Goal: Task Accomplishment & Management: Manage account settings

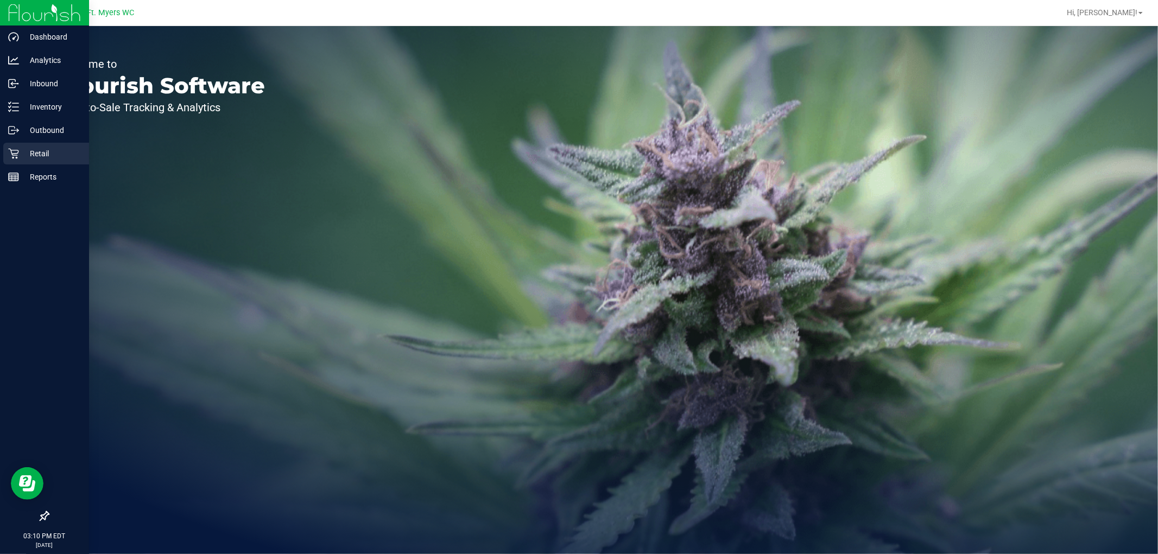
click at [36, 155] on p "Retail" at bounding box center [51, 153] width 65 height 13
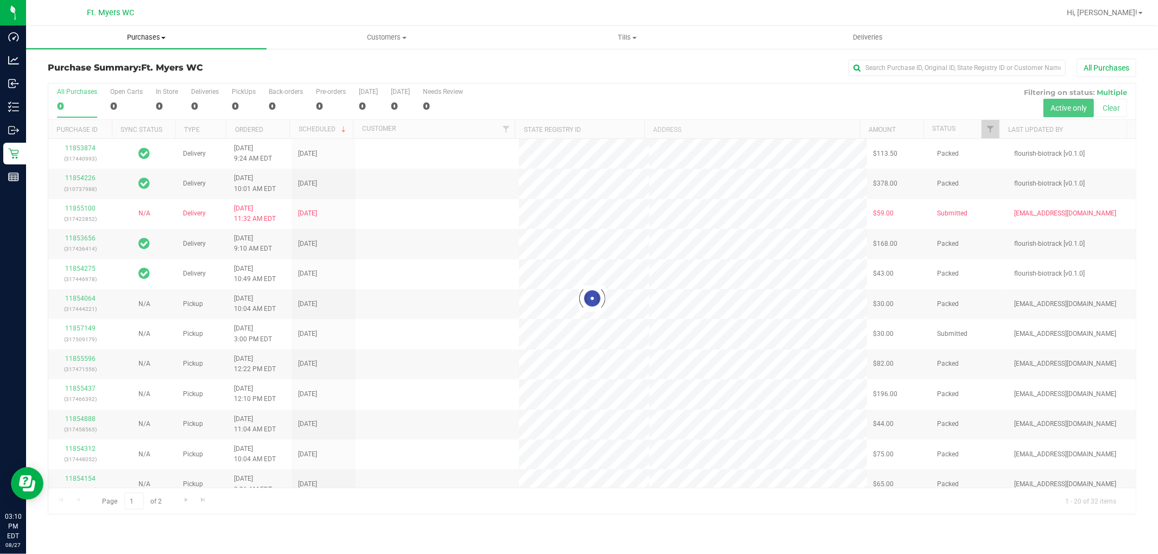
click at [143, 36] on span "Purchases" at bounding box center [146, 38] width 240 height 10
click at [69, 78] on span "Fulfillment" at bounding box center [59, 78] width 67 height 9
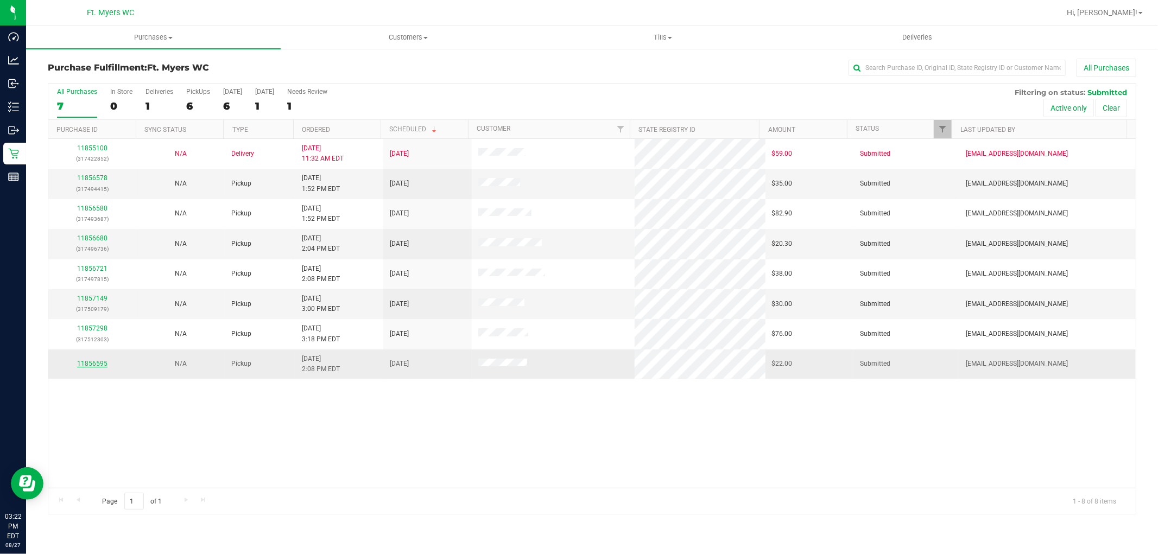
click at [87, 365] on link "11856595" at bounding box center [92, 364] width 30 height 8
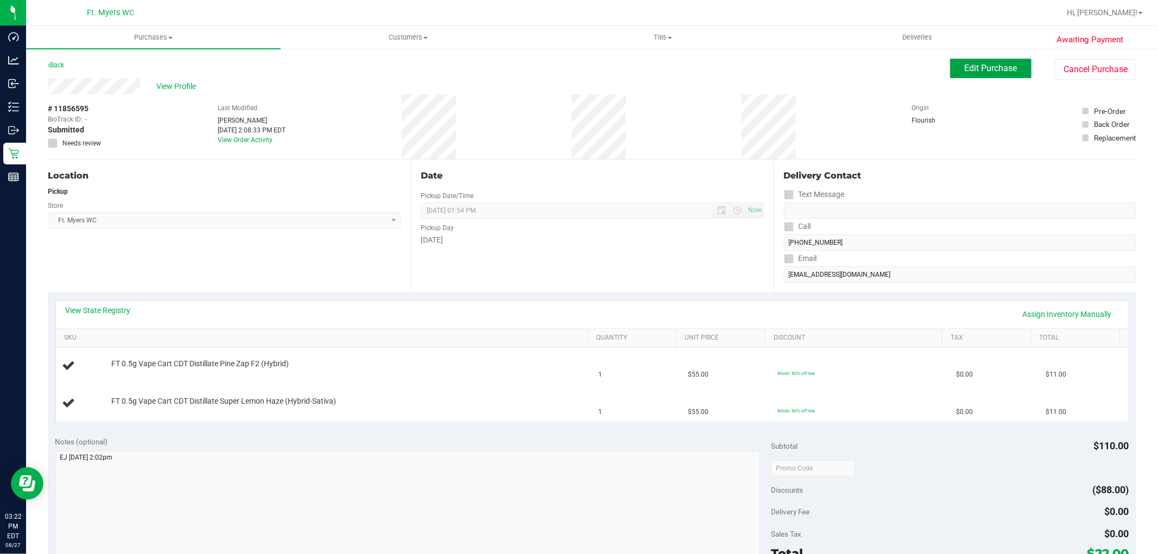
click at [994, 66] on span "Edit Purchase" at bounding box center [991, 68] width 53 height 10
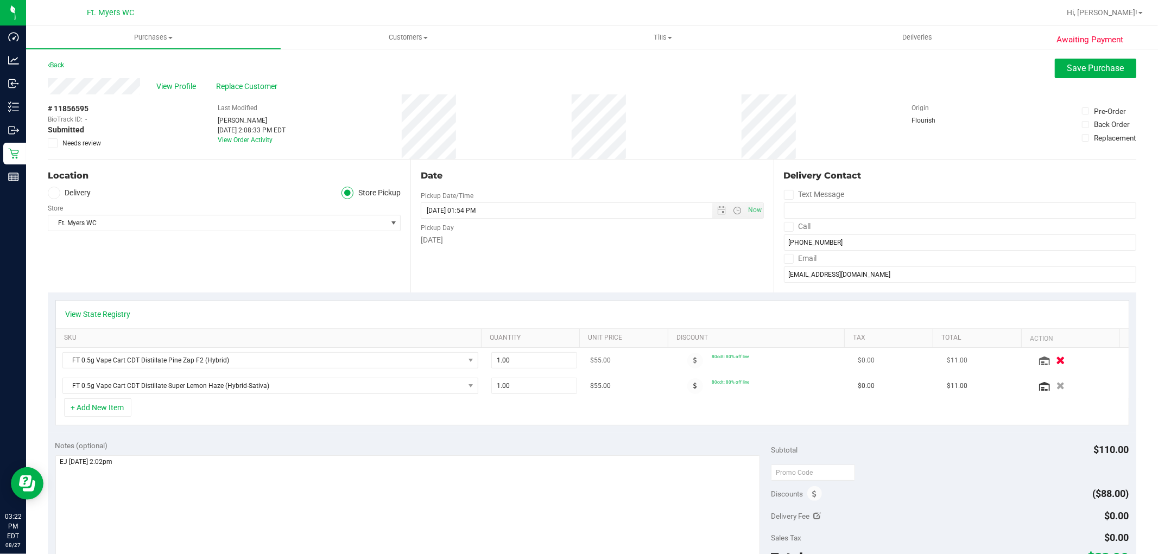
click at [1056, 360] on icon "button" at bounding box center [1060, 361] width 9 height 8
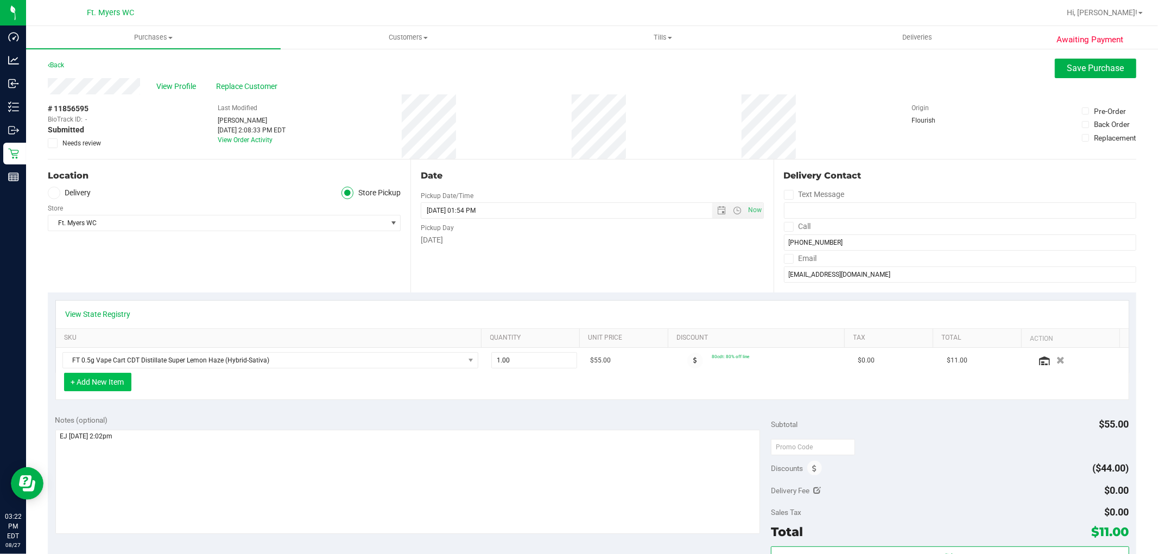
click at [112, 387] on button "+ Add New Item" at bounding box center [97, 382] width 67 height 18
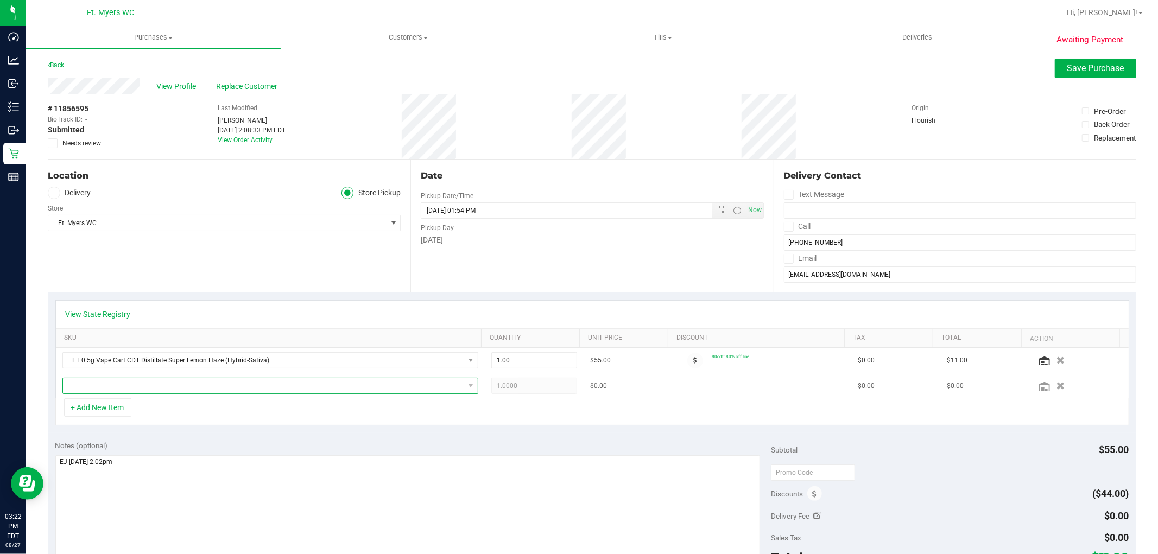
click at [131, 386] on span "NO DATA FOUND" at bounding box center [263, 385] width 401 height 15
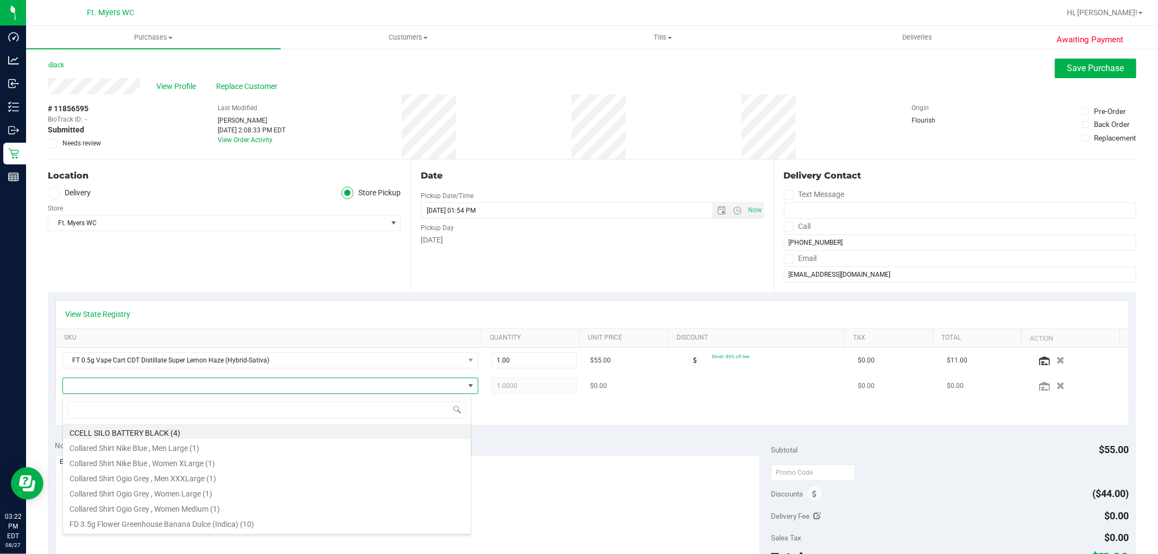
scroll to position [16, 405]
type input "lmz"
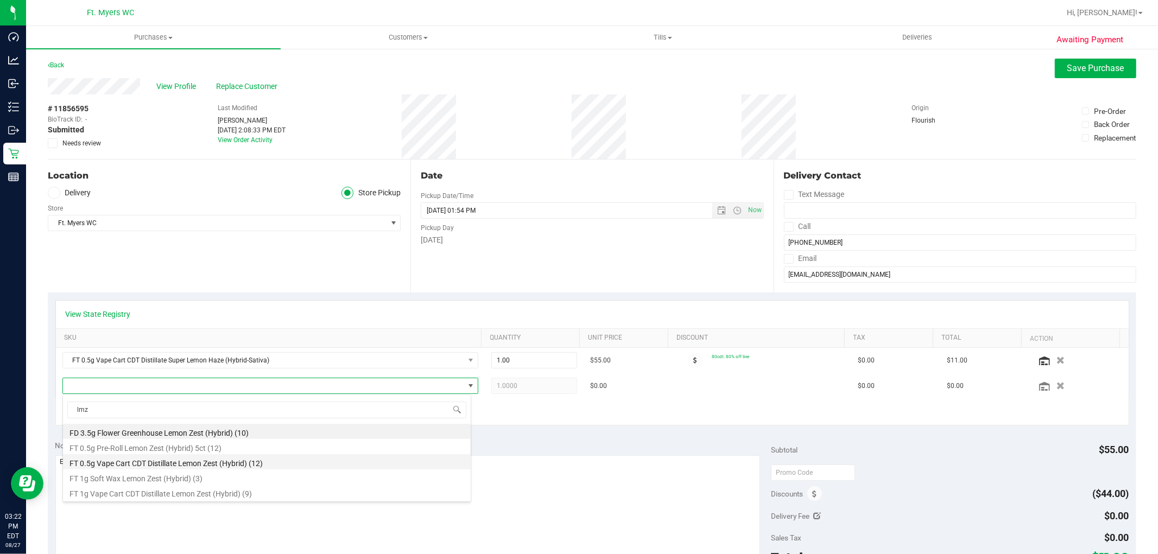
click at [152, 460] on li "FT 0.5g Vape Cart CDT Distillate Lemon Zest (Hybrid) (12)" at bounding box center [267, 461] width 408 height 15
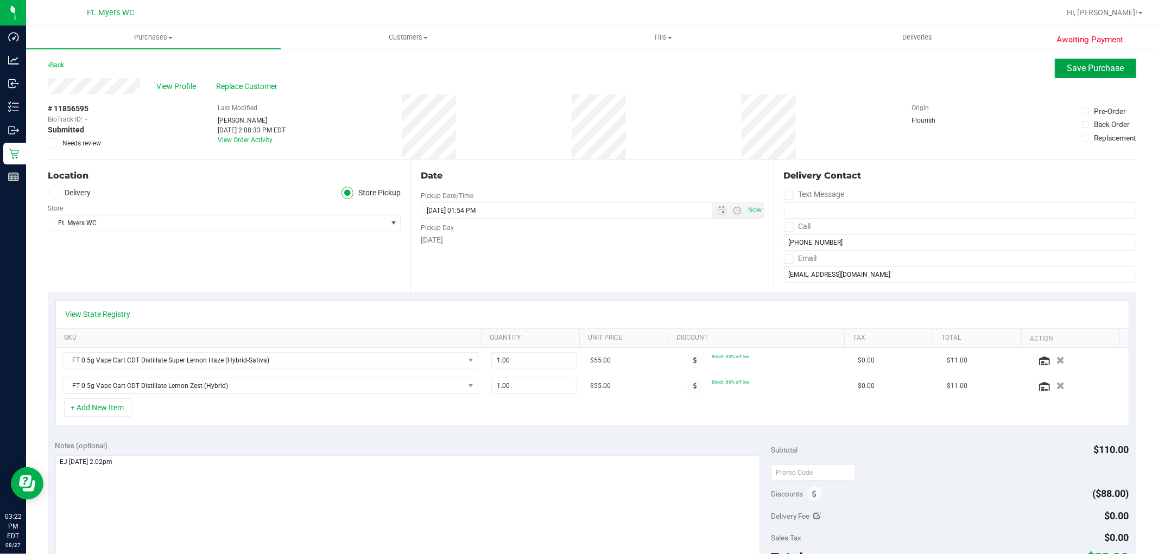
click at [1092, 63] on span "Save Purchase" at bounding box center [1095, 68] width 57 height 10
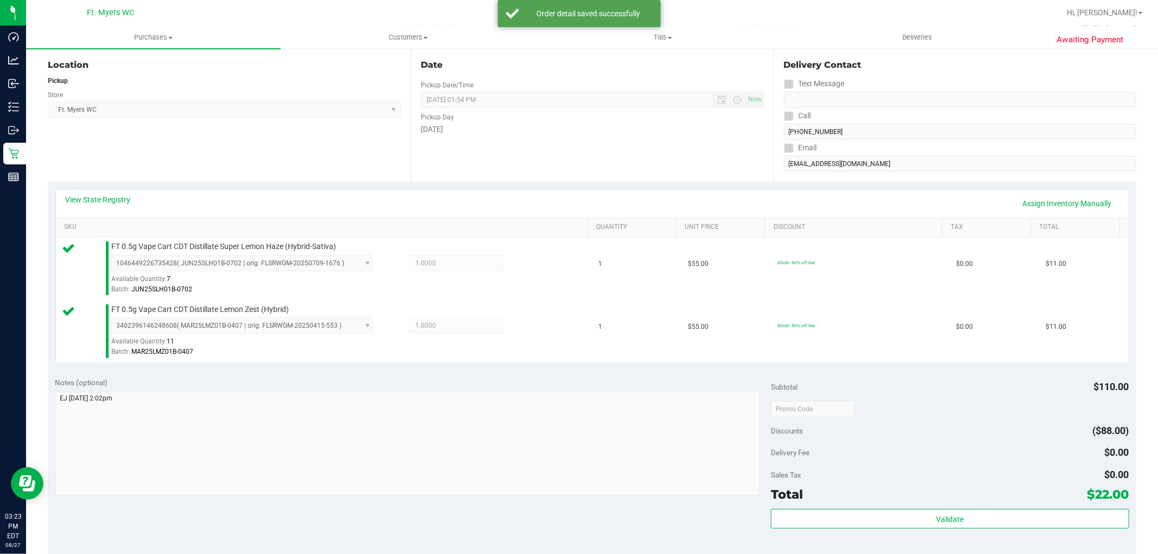
scroll to position [181, 0]
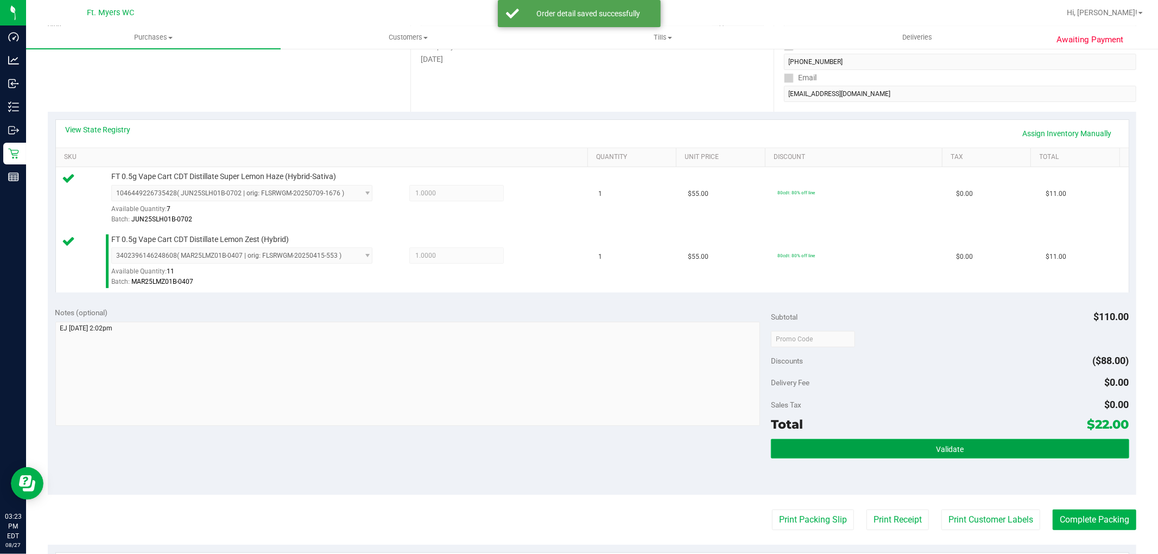
click at [936, 451] on span "Validate" at bounding box center [950, 449] width 28 height 9
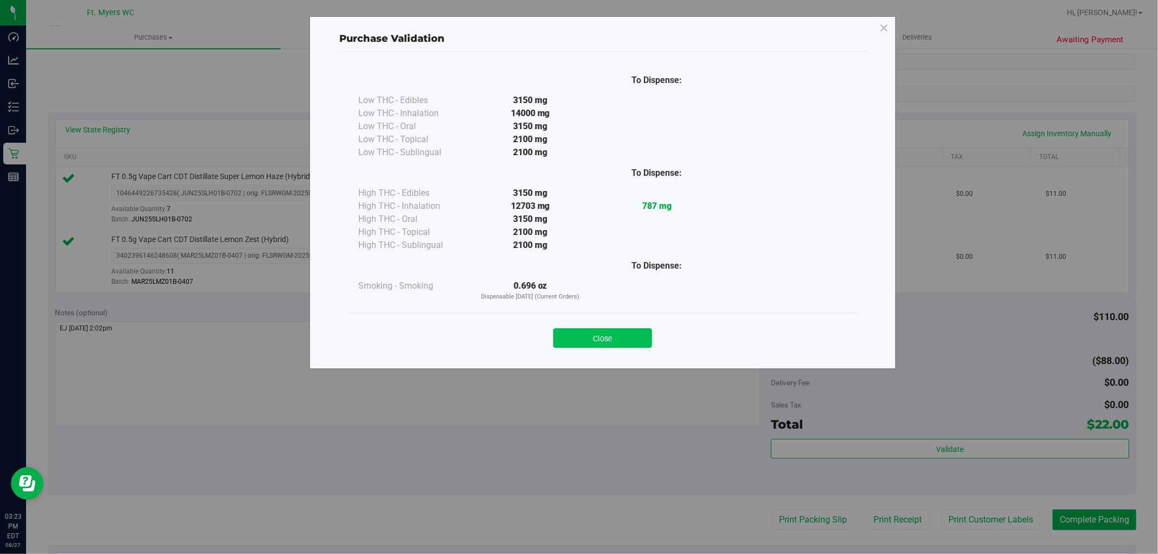
click at [561, 334] on button "Close" at bounding box center [602, 338] width 99 height 20
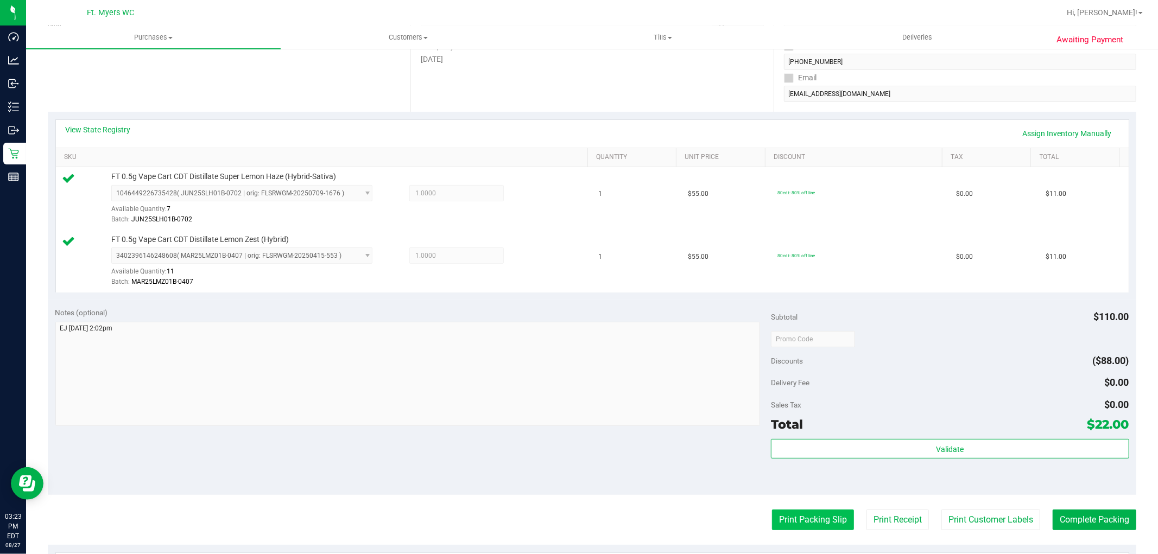
click at [808, 518] on button "Print Packing Slip" at bounding box center [813, 520] width 82 height 21
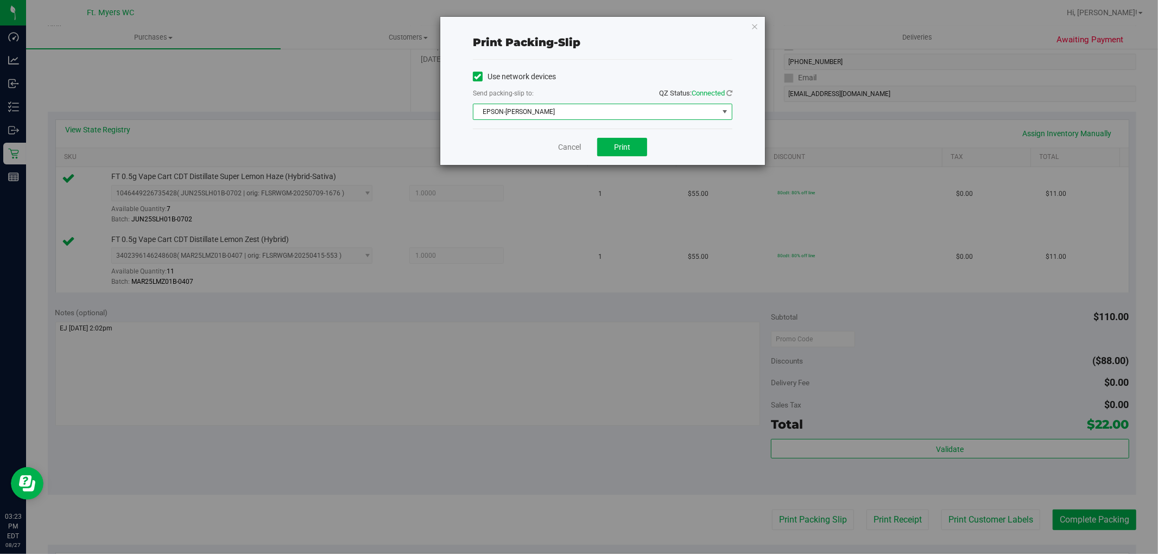
click at [608, 112] on span "EPSON-[PERSON_NAME]" at bounding box center [595, 111] width 245 height 15
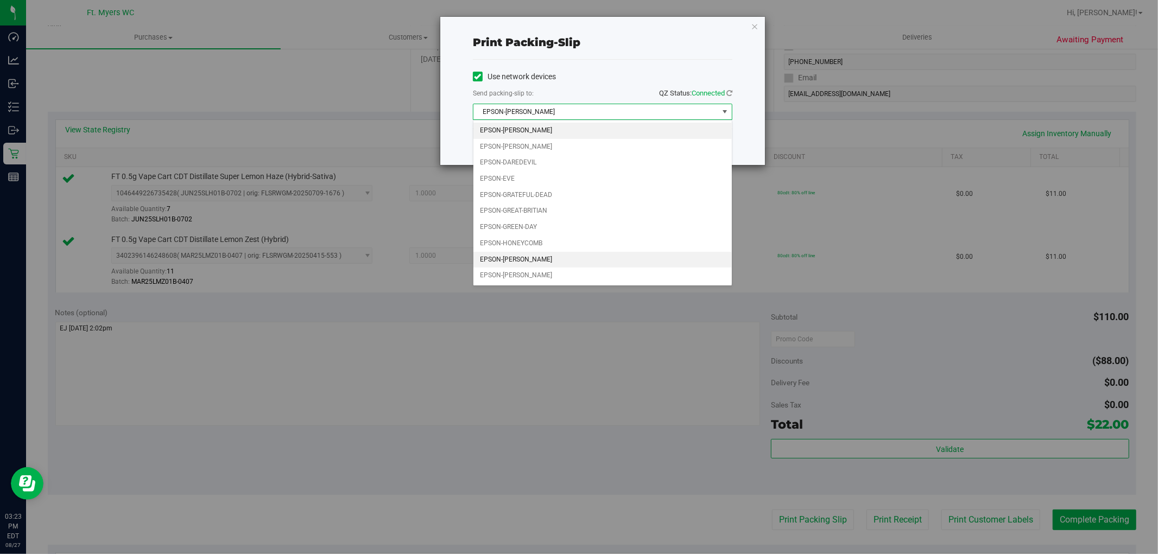
click at [513, 258] on li "EPSON-[PERSON_NAME]" at bounding box center [602, 260] width 258 height 16
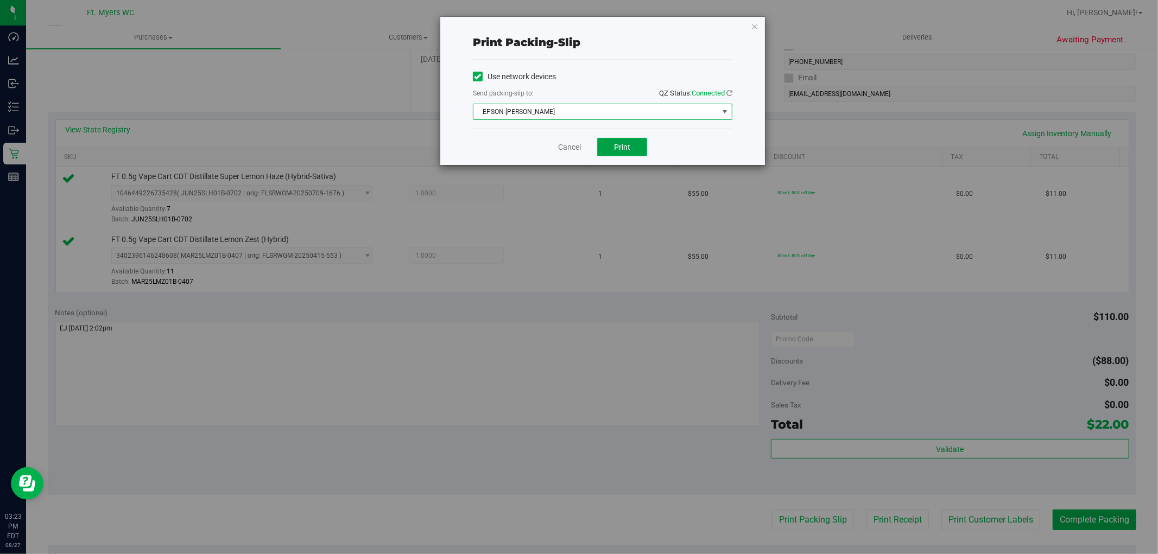
click at [631, 142] on button "Print" at bounding box center [622, 147] width 50 height 18
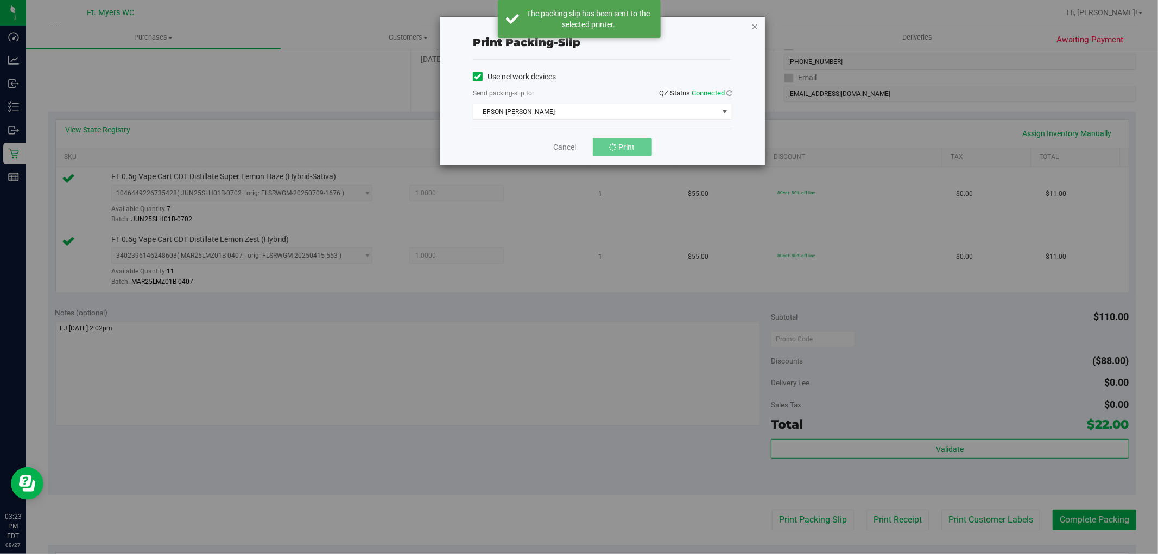
click at [754, 21] on icon "button" at bounding box center [755, 26] width 8 height 13
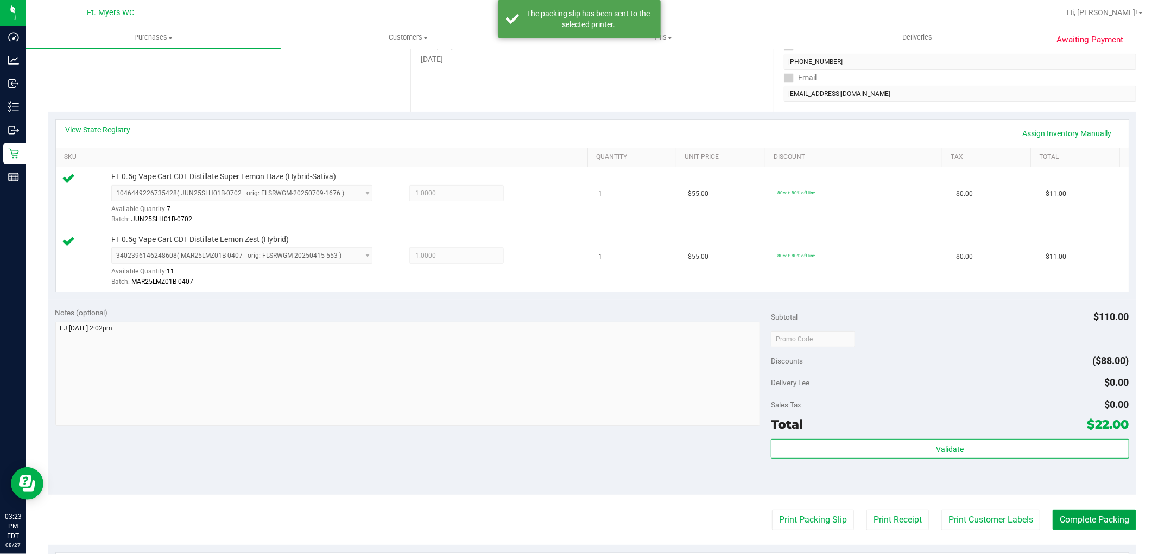
click at [1087, 524] on button "Complete Packing" at bounding box center [1094, 520] width 84 height 21
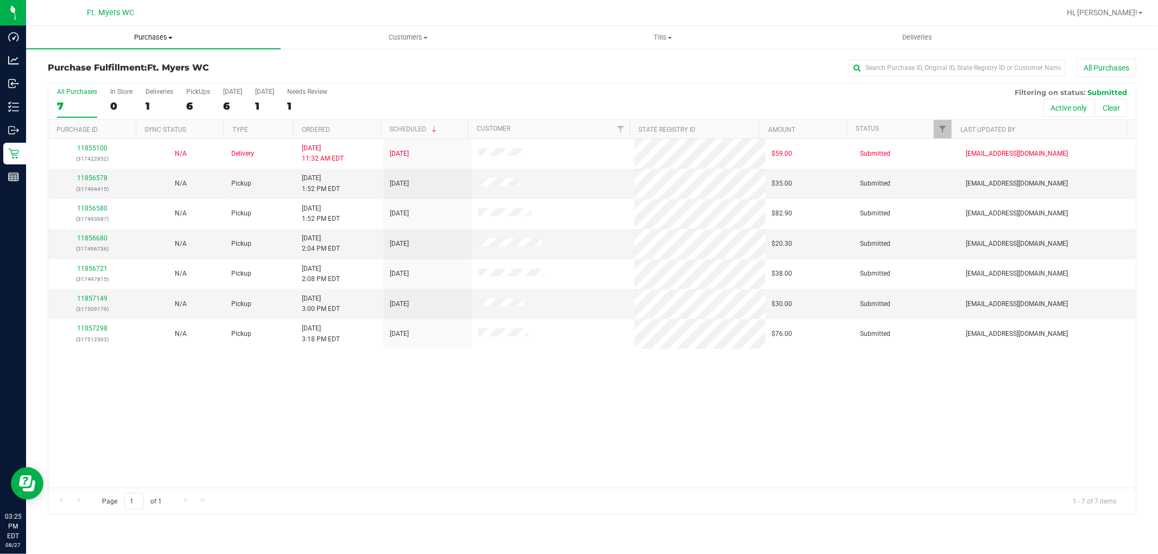
click at [154, 36] on span "Purchases" at bounding box center [153, 38] width 255 height 10
click at [97, 76] on li "Fulfillment" at bounding box center [153, 78] width 255 height 13
click at [96, 179] on link "11856578" at bounding box center [92, 178] width 30 height 8
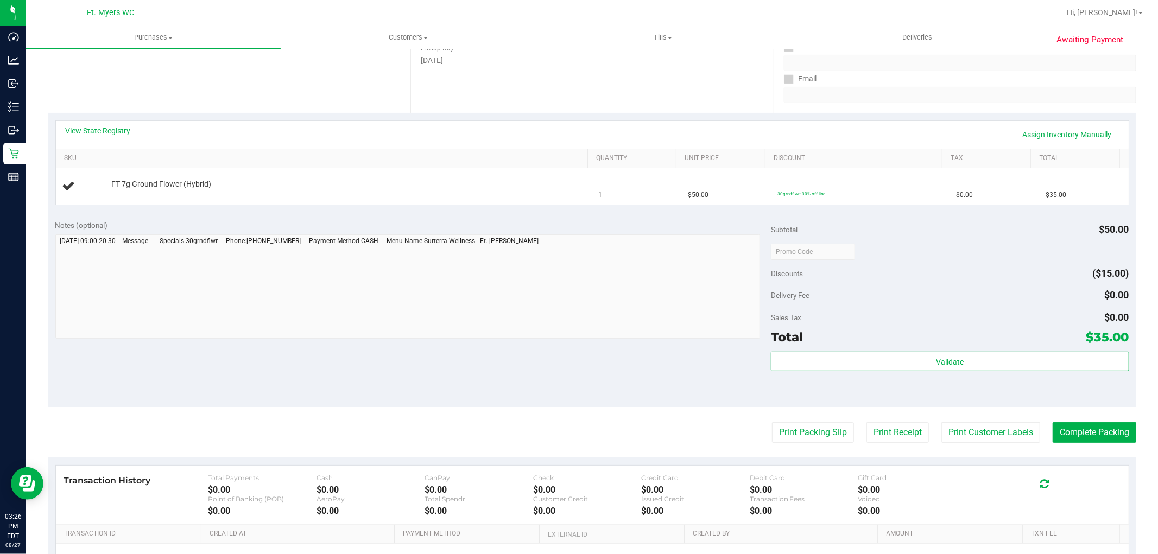
scroll to position [181, 0]
click at [783, 430] on button "Print Packing Slip" at bounding box center [813, 431] width 82 height 21
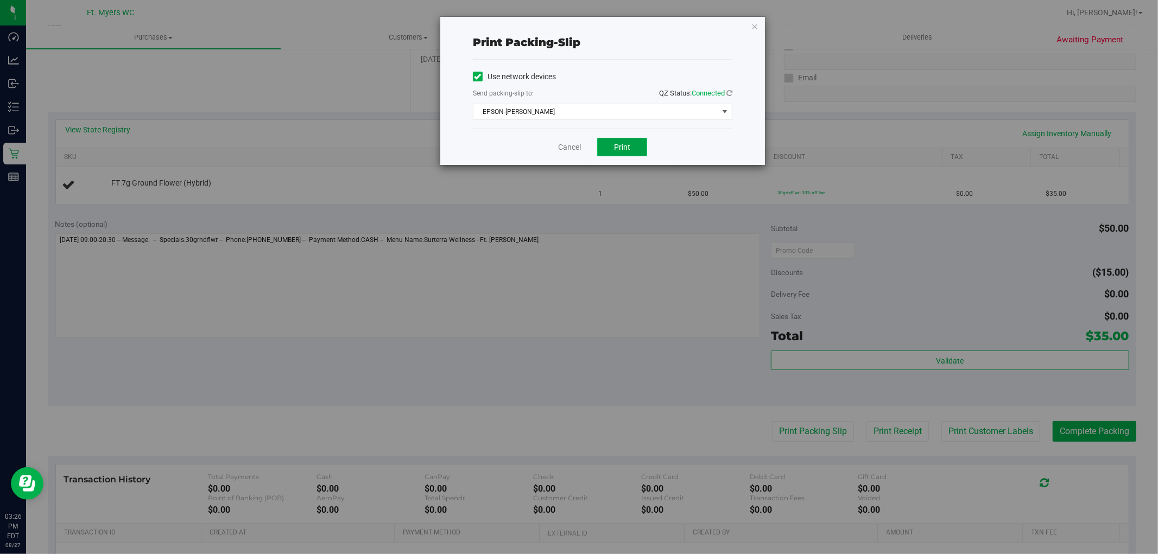
click at [633, 147] on button "Print" at bounding box center [622, 147] width 50 height 18
click at [755, 28] on icon "button" at bounding box center [755, 26] width 8 height 13
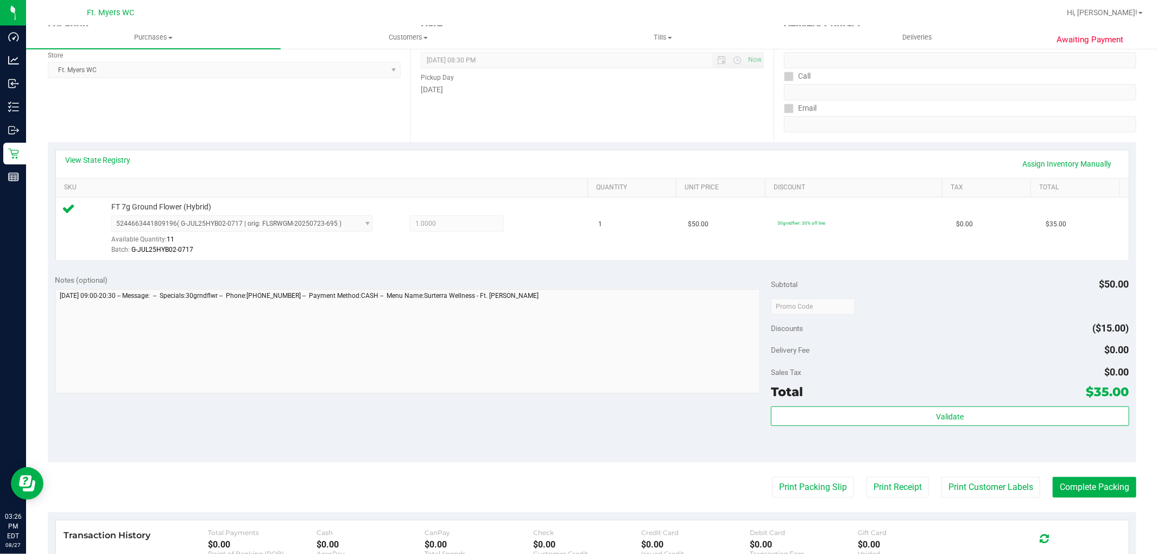
scroll to position [241, 0]
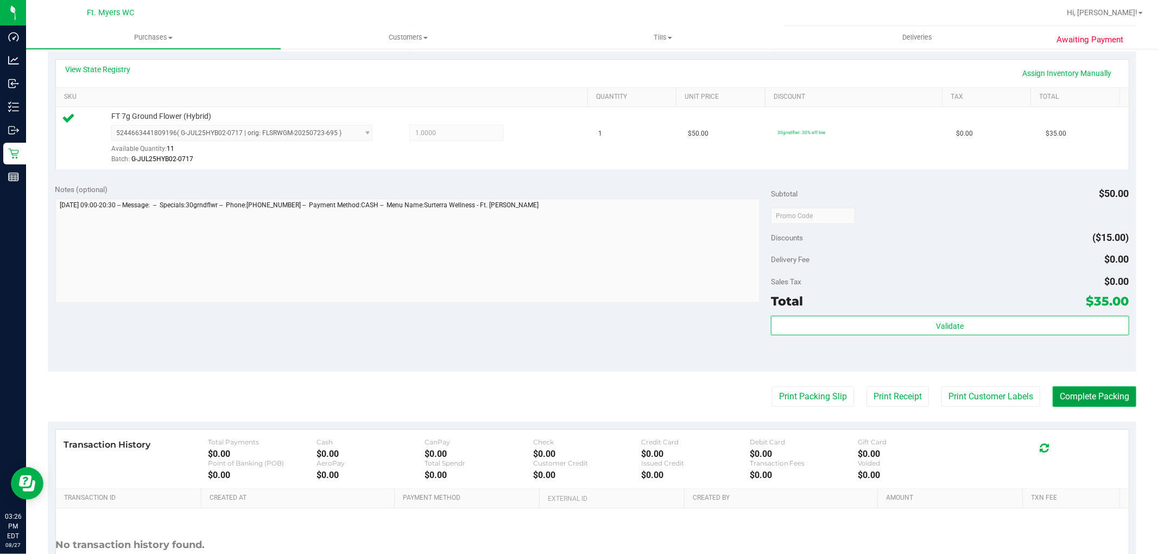
click at [1070, 399] on button "Complete Packing" at bounding box center [1094, 396] width 84 height 21
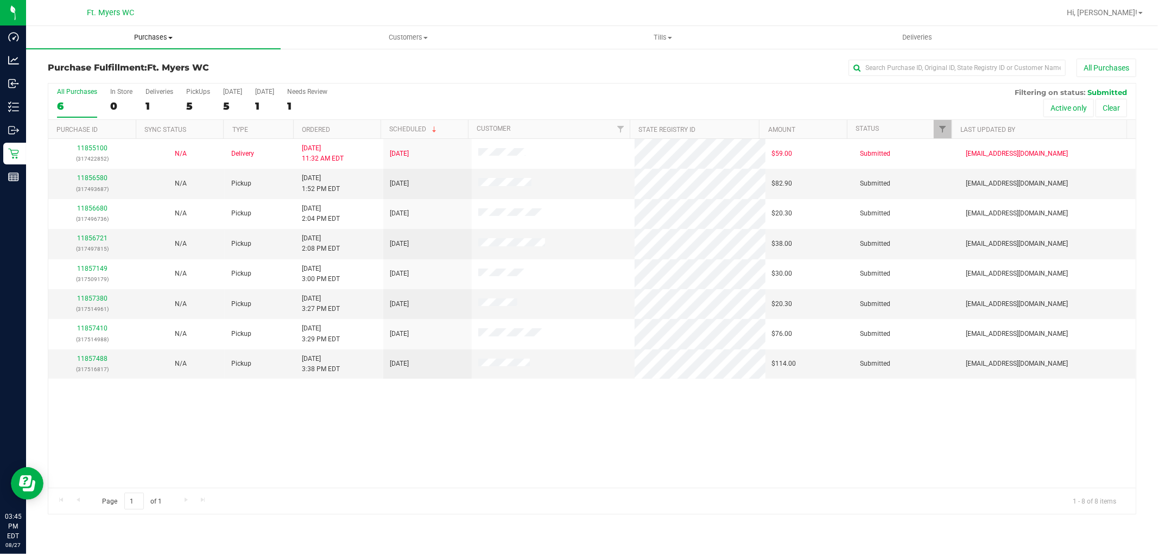
click at [186, 36] on span "Purchases" at bounding box center [153, 38] width 255 height 10
click at [176, 30] on uib-tab-heading "Purchases Summary of purchases Fulfillment All purchases" at bounding box center [153, 37] width 255 height 23
click at [127, 78] on li "Fulfillment" at bounding box center [153, 78] width 255 height 13
click at [95, 297] on link "11857380" at bounding box center [92, 299] width 30 height 8
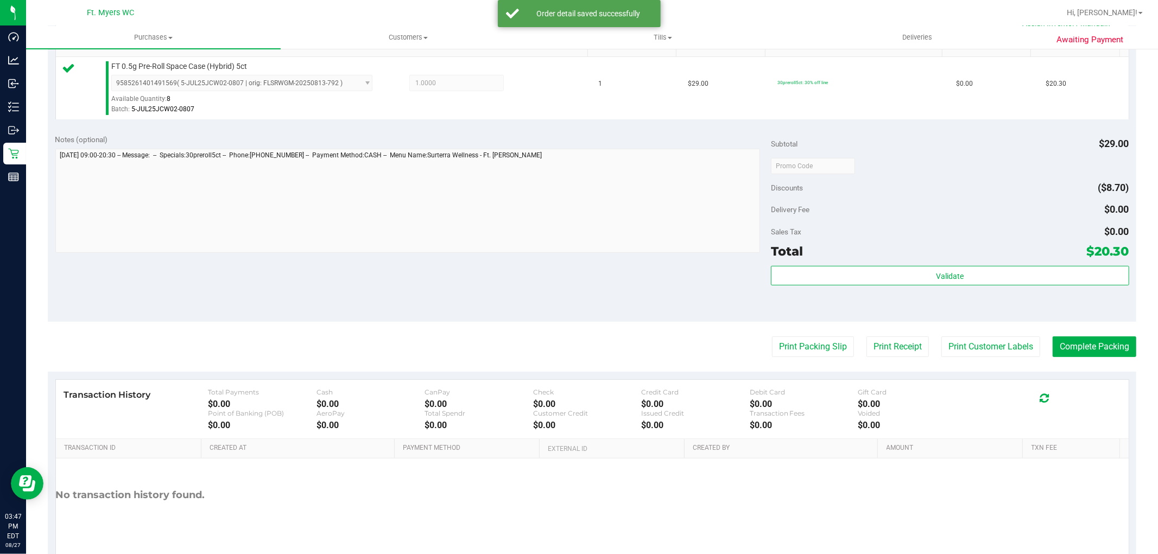
scroll to position [301, 0]
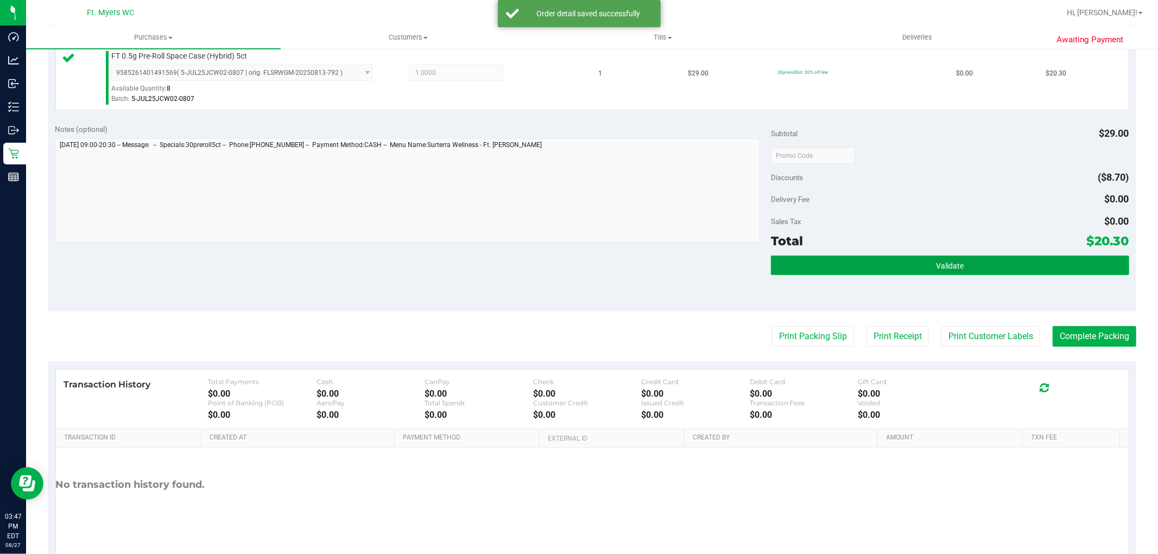
click at [914, 264] on button "Validate" at bounding box center [950, 266] width 358 height 20
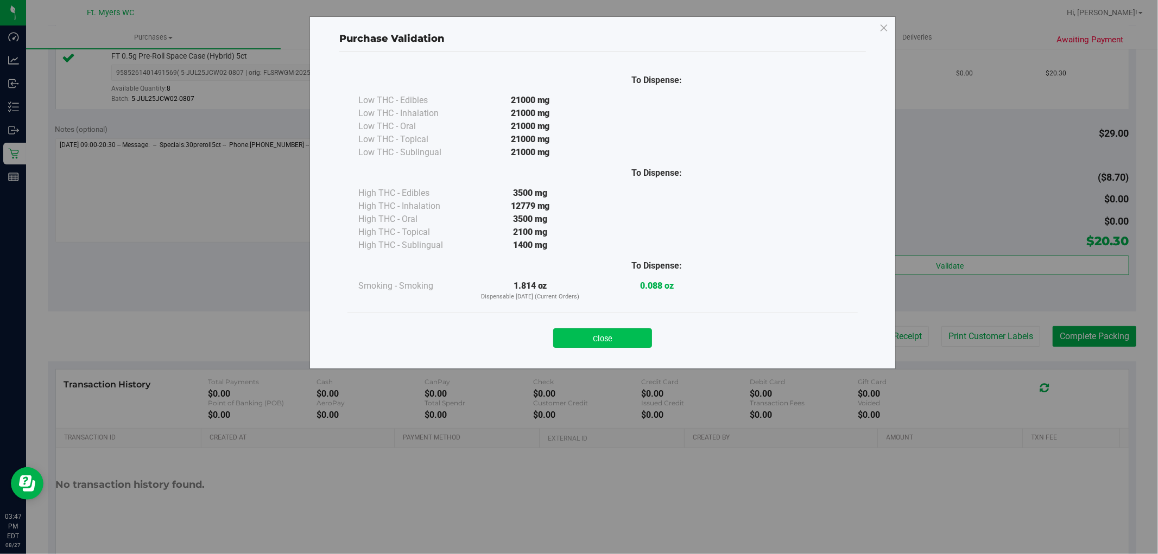
click at [587, 333] on button "Close" at bounding box center [602, 338] width 99 height 20
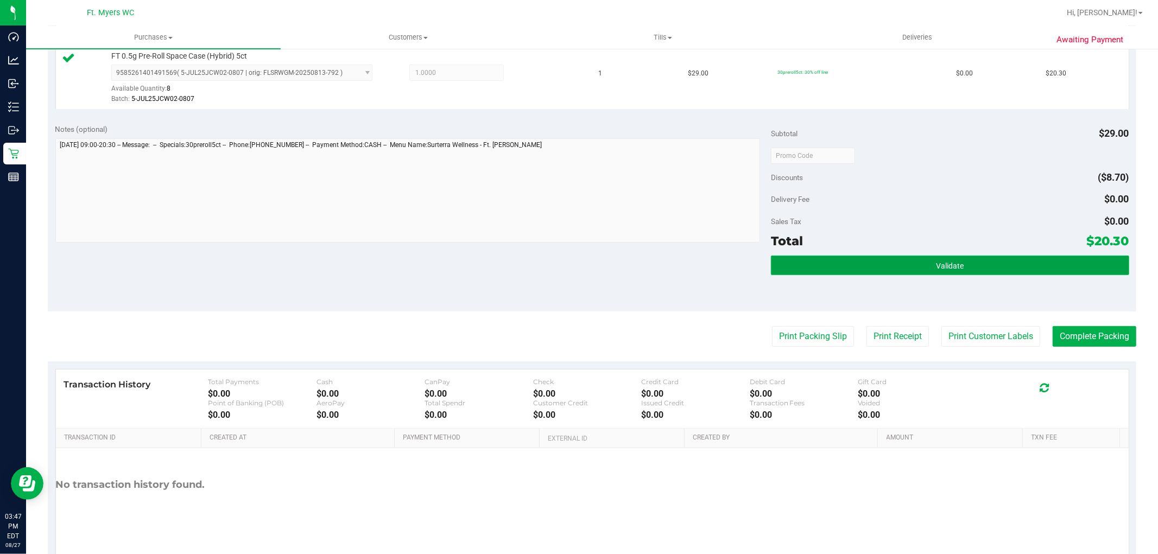
click at [974, 259] on button "Validate" at bounding box center [950, 266] width 358 height 20
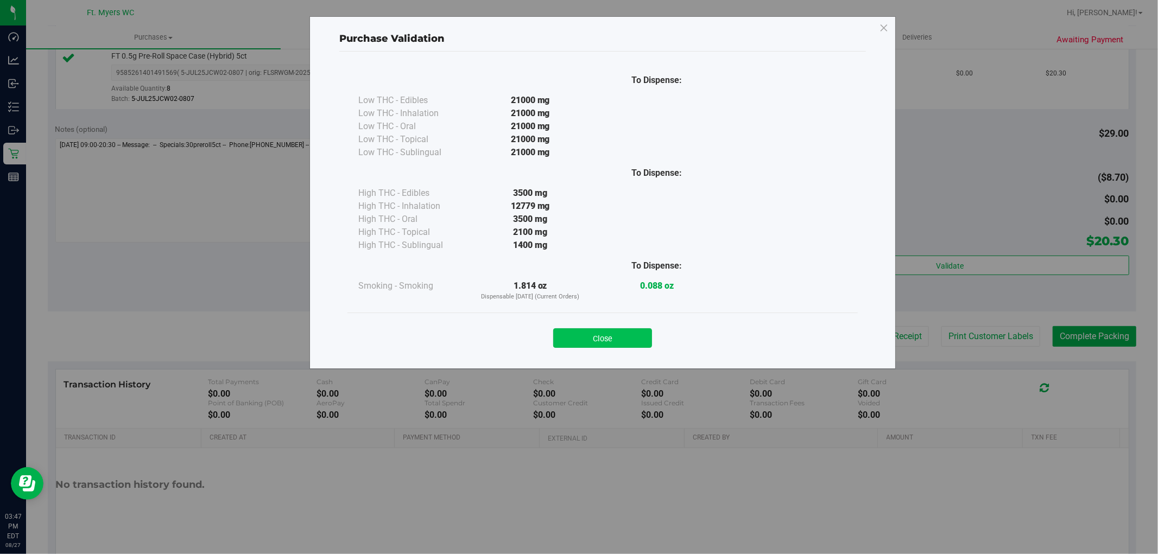
click at [599, 341] on button "Close" at bounding box center [602, 338] width 99 height 20
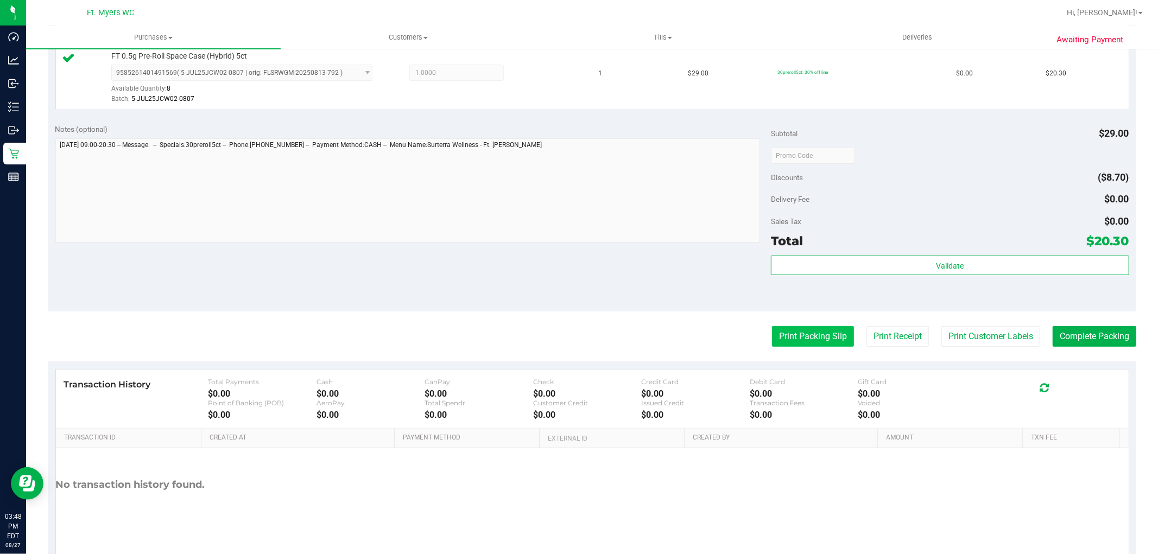
click at [803, 332] on button "Print Packing Slip" at bounding box center [813, 336] width 82 height 21
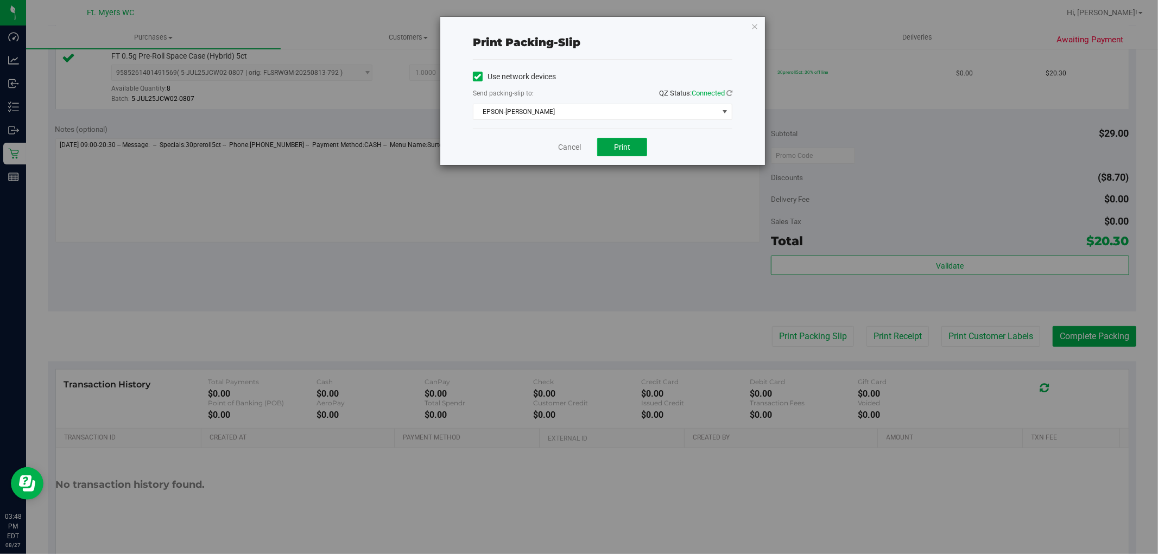
click at [625, 148] on span "Print" at bounding box center [622, 147] width 16 height 9
click at [572, 144] on link "Cancel" at bounding box center [569, 147] width 23 height 11
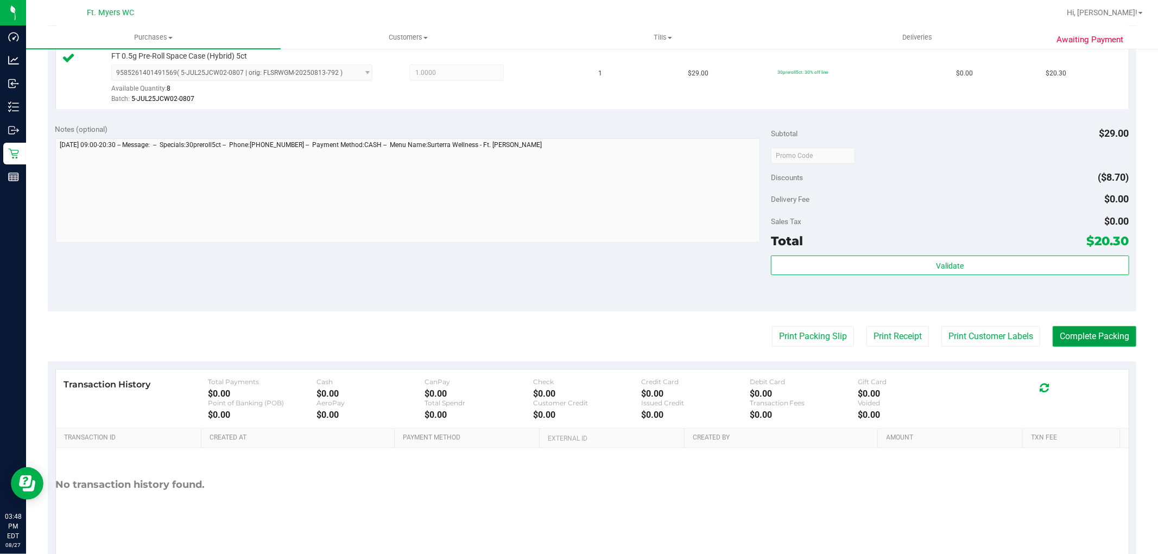
click at [1078, 338] on button "Complete Packing" at bounding box center [1094, 336] width 84 height 21
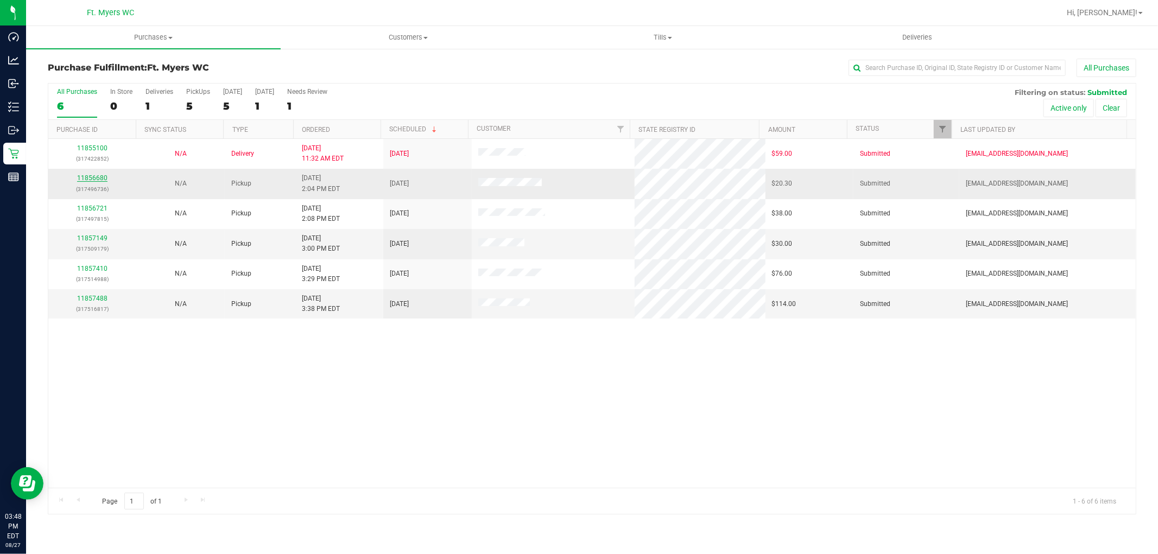
click at [97, 177] on link "11856680" at bounding box center [92, 178] width 30 height 8
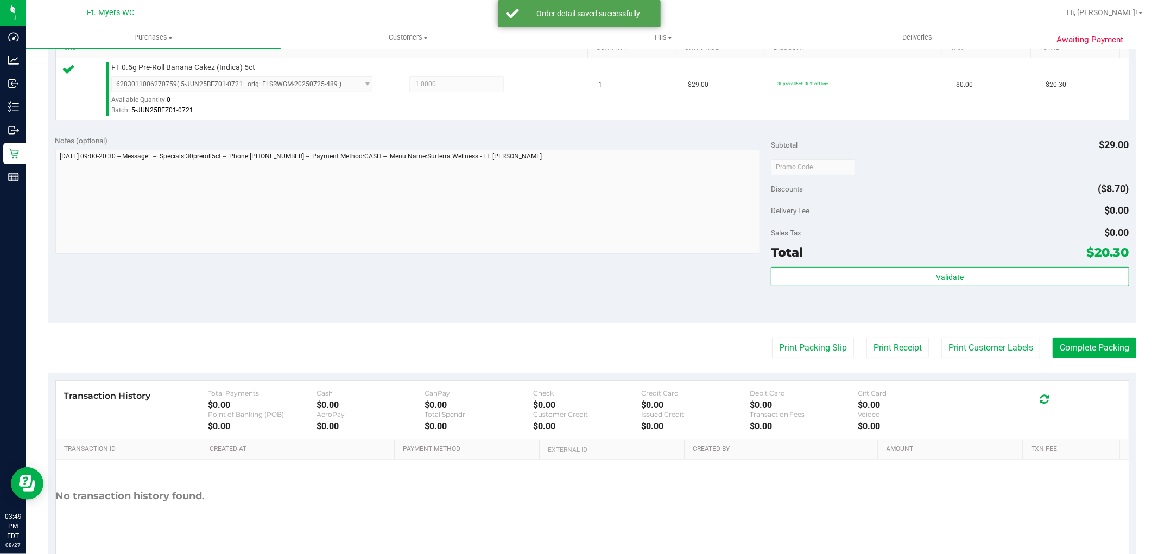
scroll to position [301, 0]
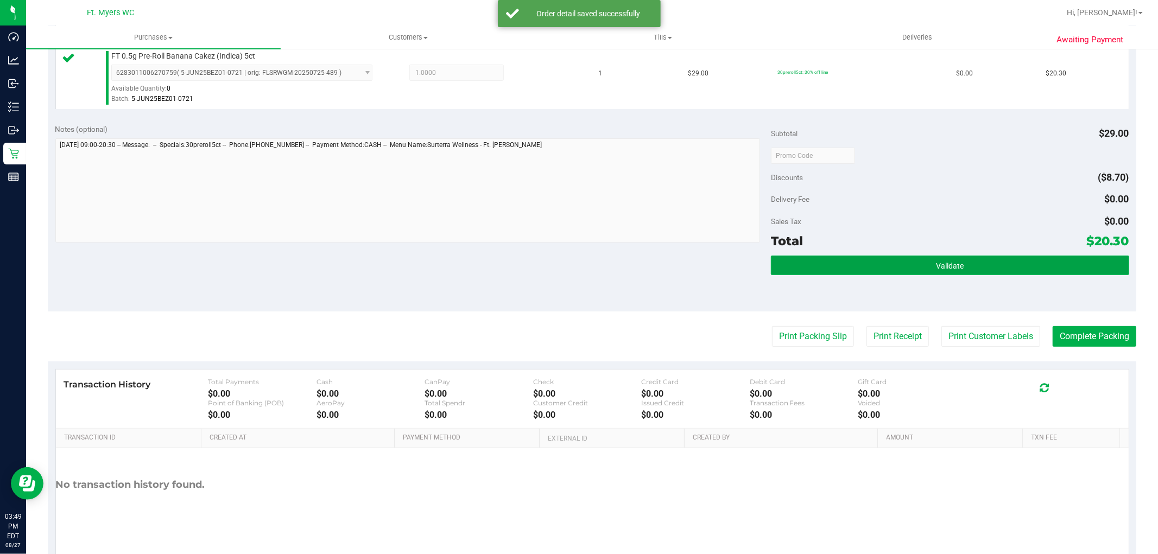
click at [985, 264] on button "Validate" at bounding box center [950, 266] width 358 height 20
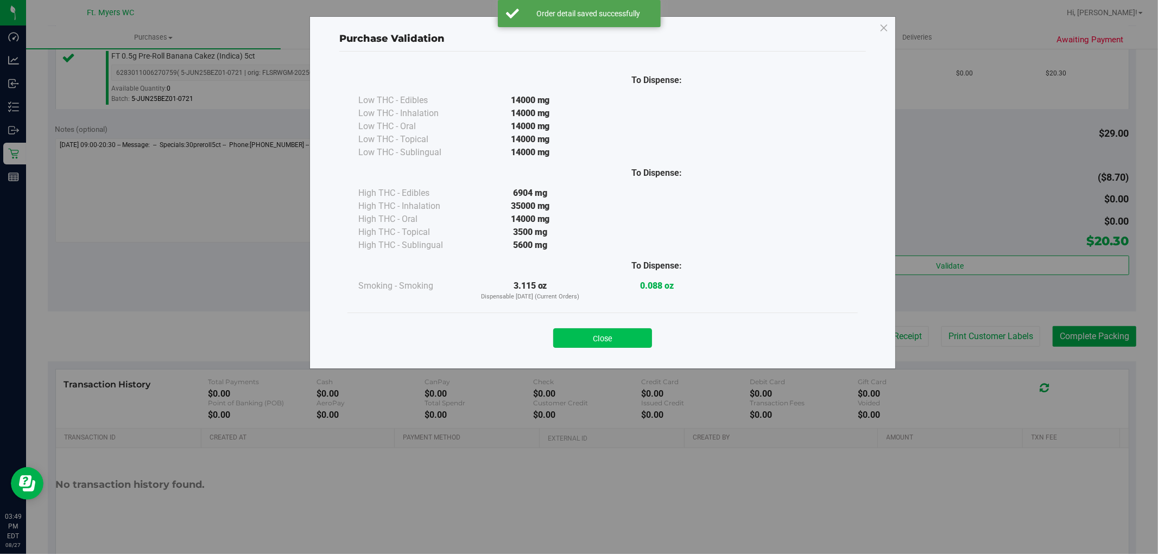
click at [648, 333] on button "Close" at bounding box center [602, 338] width 99 height 20
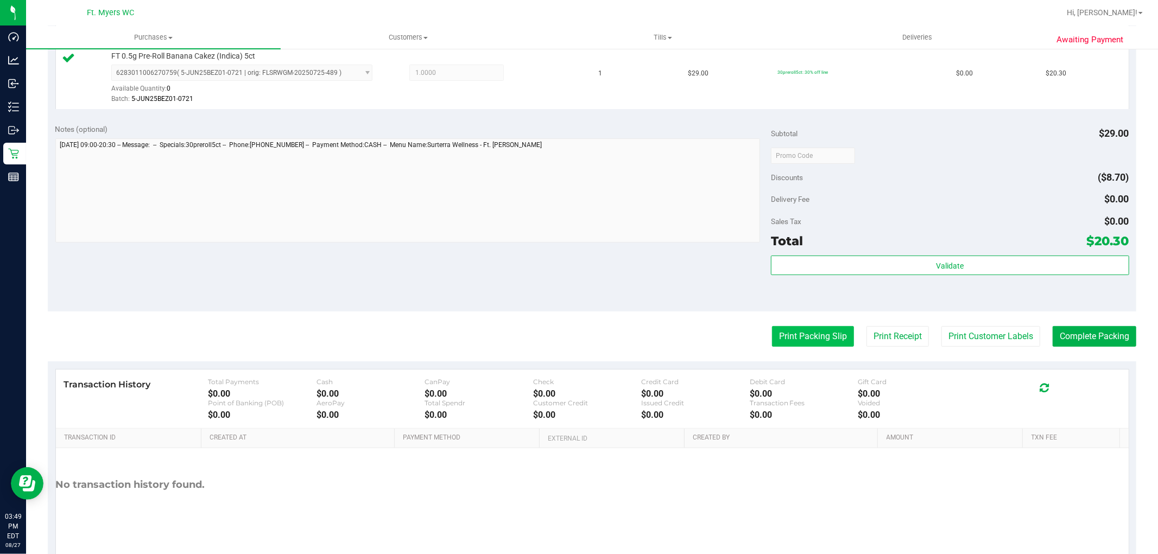
click at [813, 333] on button "Print Packing Slip" at bounding box center [813, 336] width 82 height 21
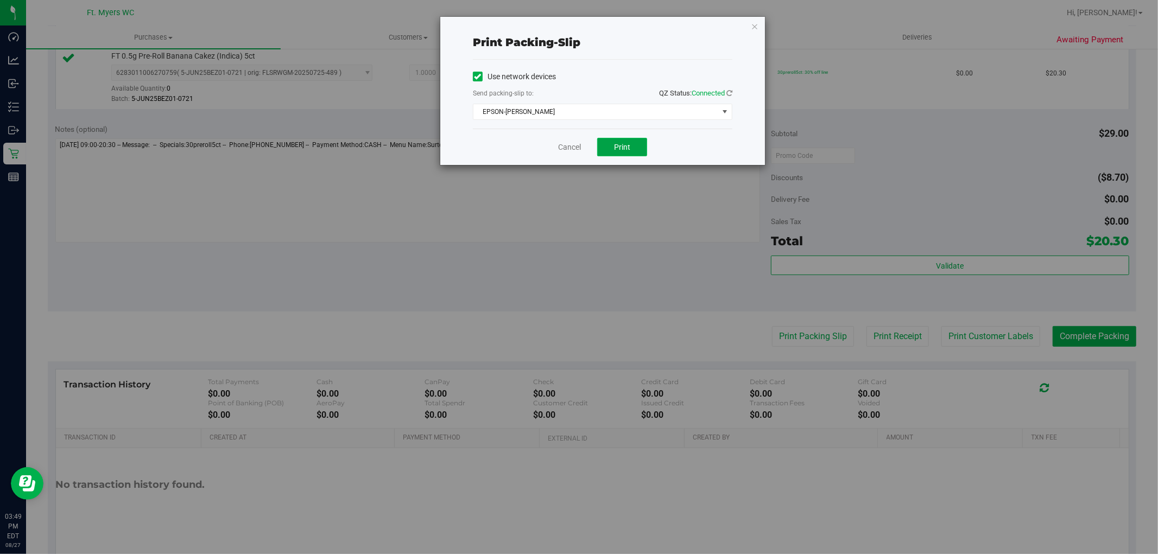
click at [611, 147] on button "Print" at bounding box center [622, 147] width 50 height 18
click at [568, 145] on link "Cancel" at bounding box center [569, 147] width 23 height 11
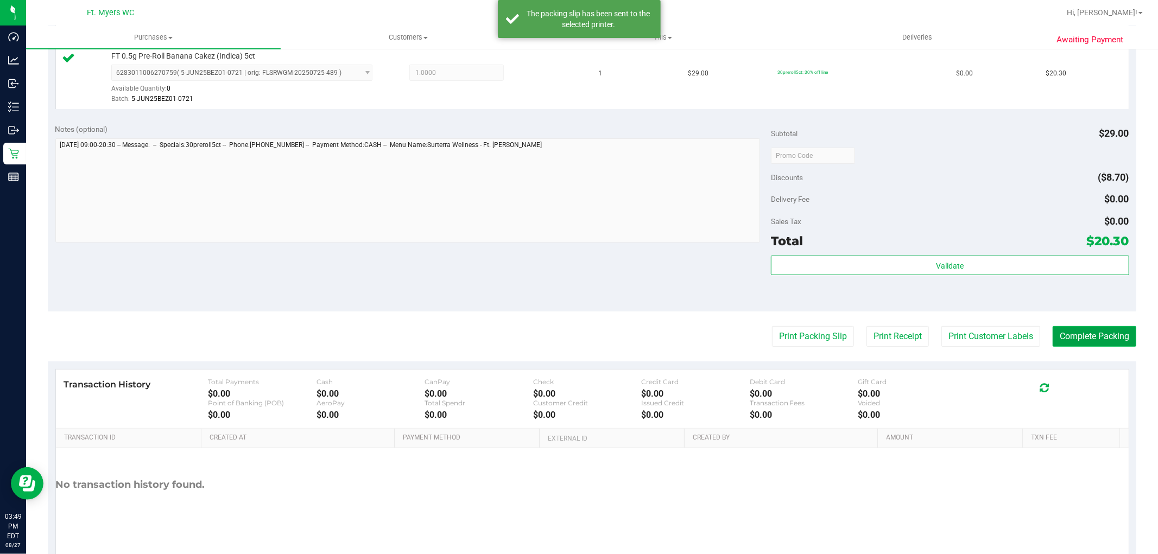
click at [1089, 332] on button "Complete Packing" at bounding box center [1094, 336] width 84 height 21
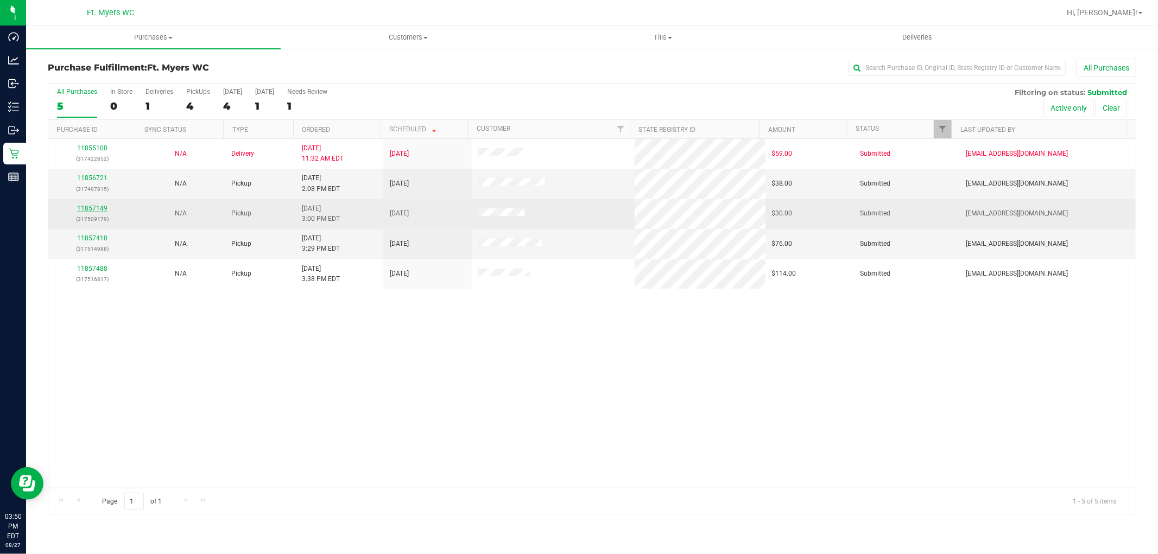
click at [105, 206] on link "11857149" at bounding box center [92, 209] width 30 height 8
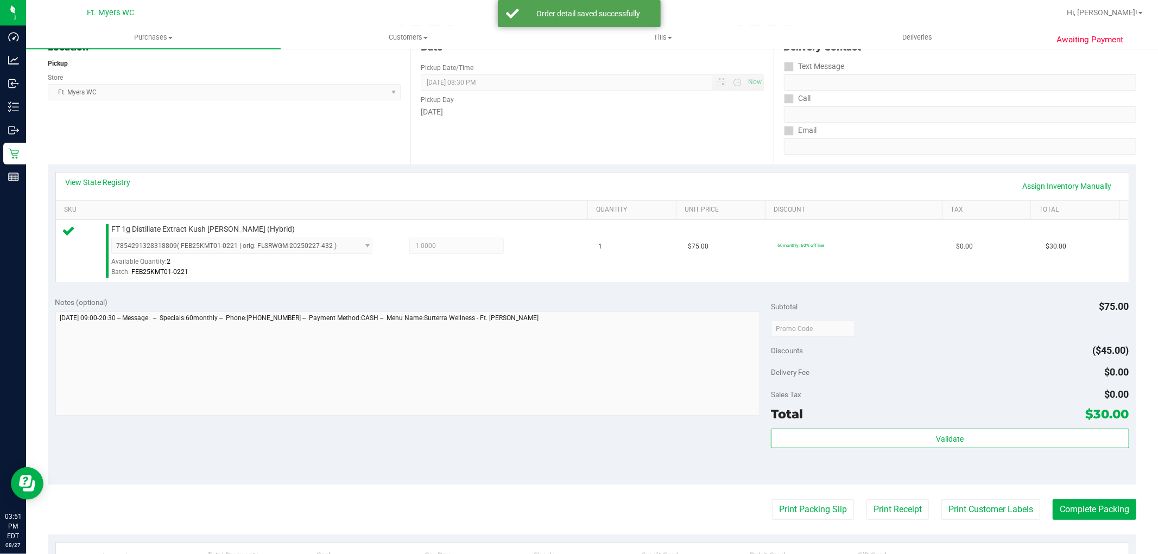
scroll to position [301, 0]
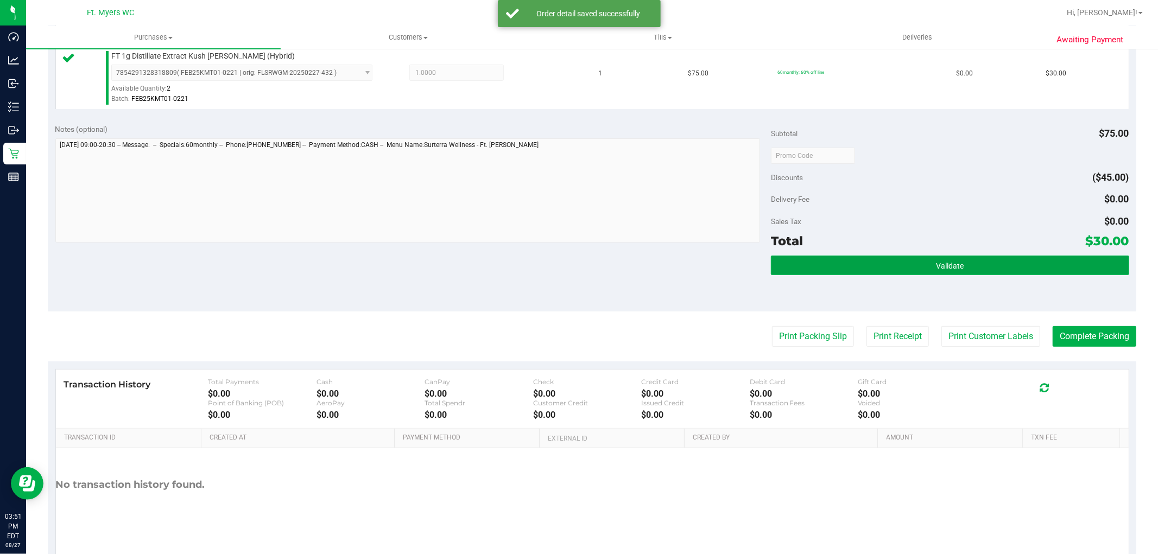
click at [869, 261] on button "Validate" at bounding box center [950, 266] width 358 height 20
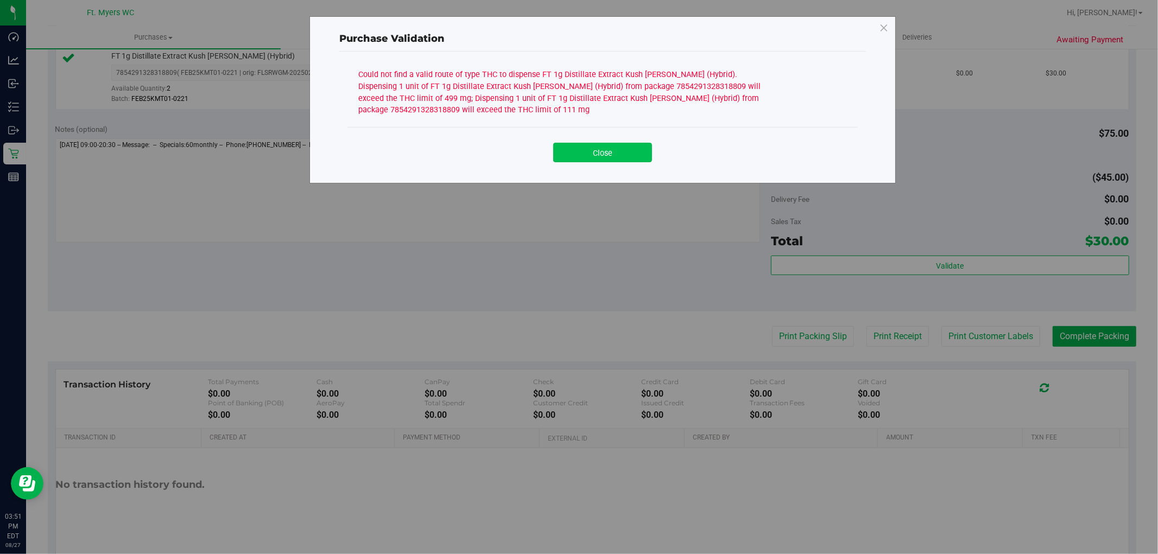
click at [598, 154] on button "Close" at bounding box center [602, 153] width 99 height 20
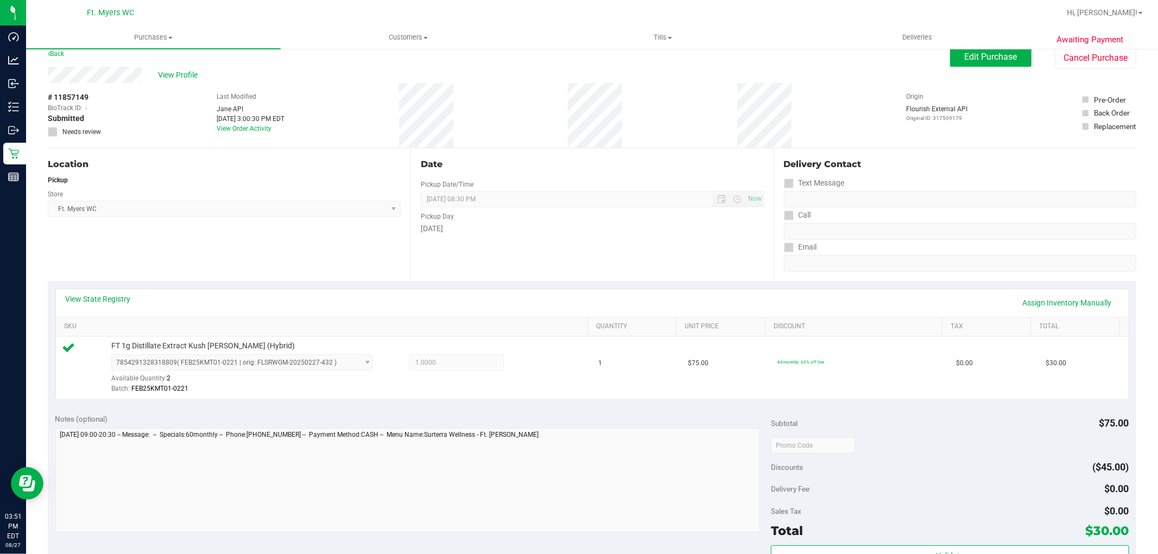
scroll to position [0, 0]
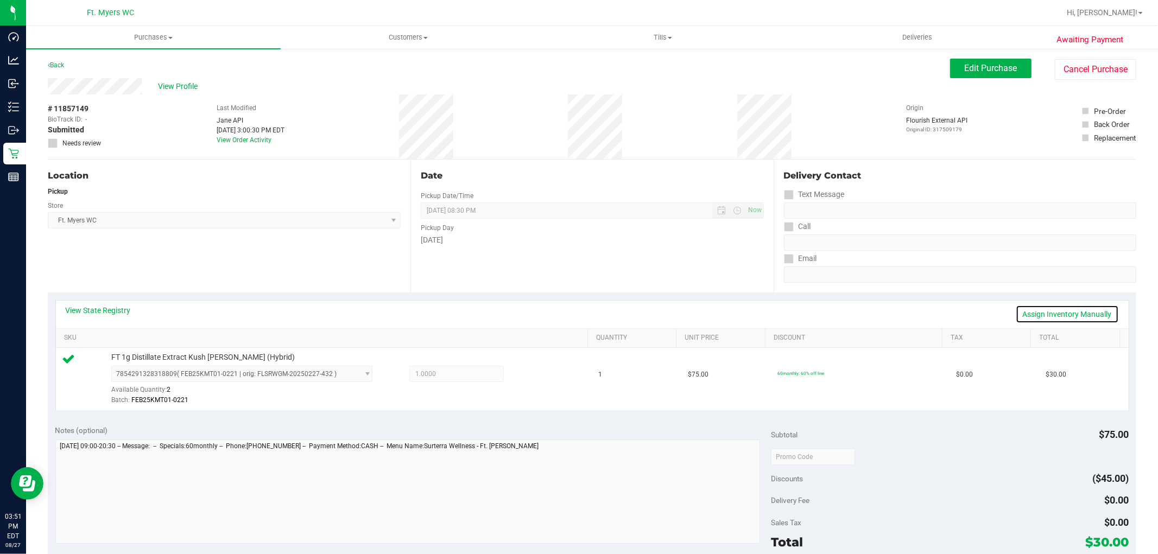
click at [1039, 317] on link "Assign Inventory Manually" at bounding box center [1067, 314] width 103 height 18
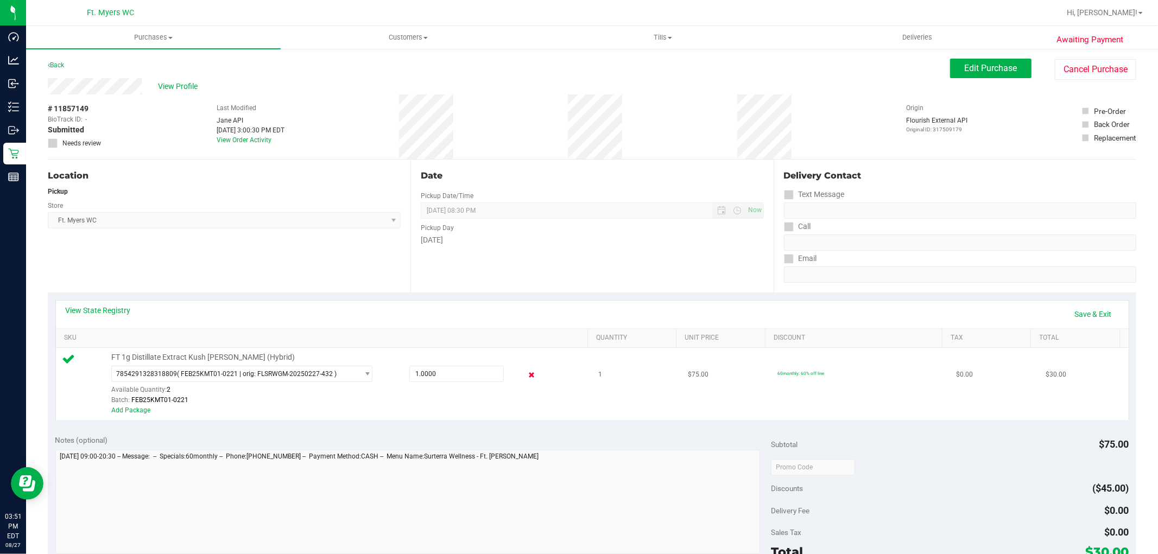
click at [525, 375] on icon at bounding box center [530, 375] width 11 height 12
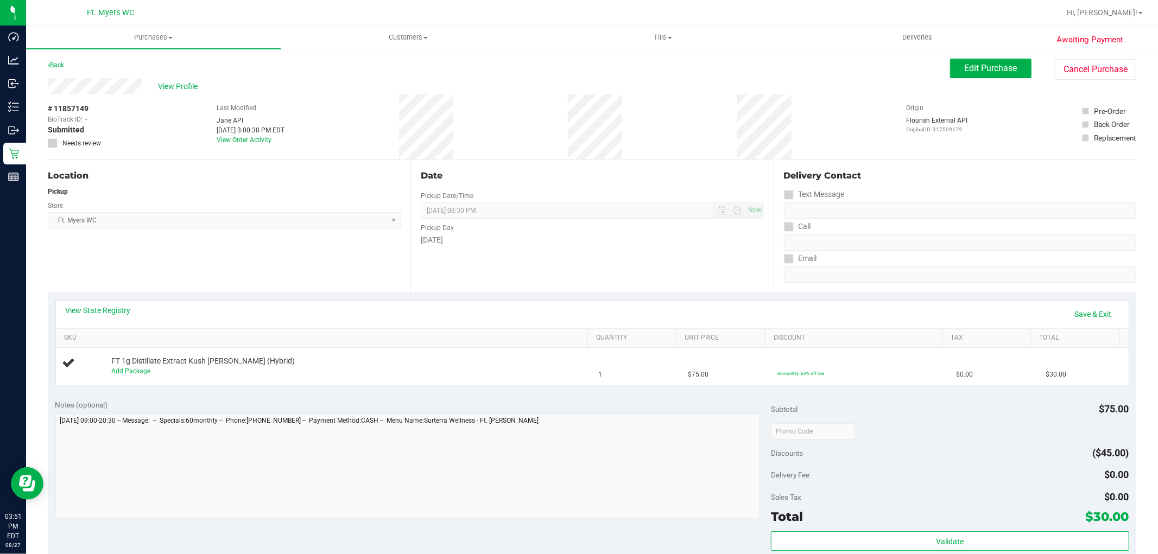
drag, startPoint x: 93, startPoint y: 109, endPoint x: 55, endPoint y: 111, distance: 38.1
click at [55, 111] on div "# 11857149 BioTrack ID: - Submitted Needs review" at bounding box center [75, 125] width 54 height 45
click at [178, 85] on span "View Profile" at bounding box center [179, 86] width 43 height 11
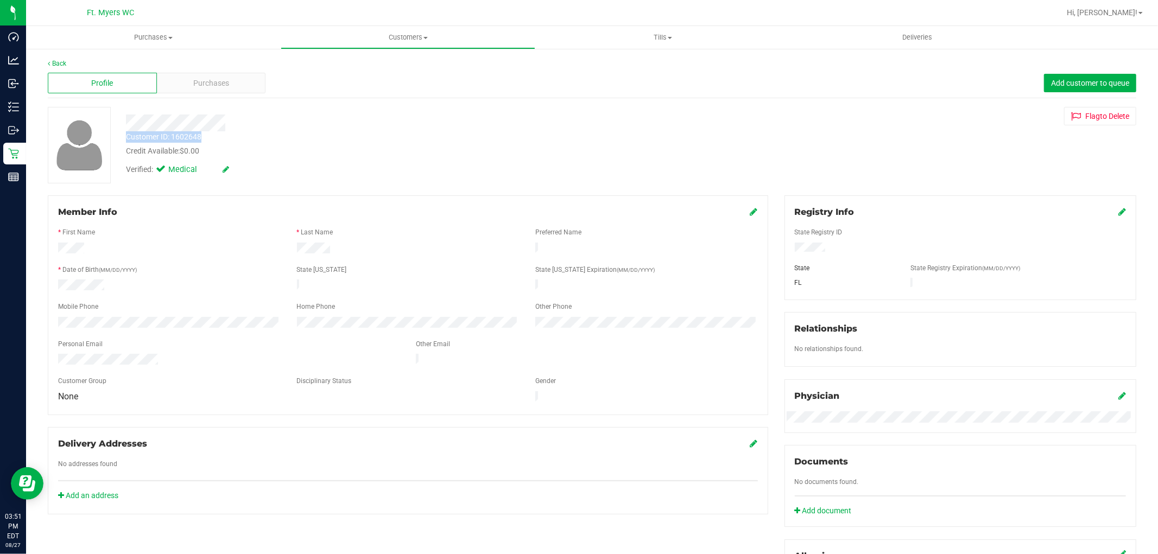
drag, startPoint x: 207, startPoint y: 135, endPoint x: 122, endPoint y: 134, distance: 85.2
click at [122, 134] on div "Customer ID: 1602648 Credit Available: $0.00" at bounding box center [394, 144] width 553 height 26
copy div "Customer ID: 1602648"
click at [59, 64] on link "Back" at bounding box center [57, 64] width 18 height 8
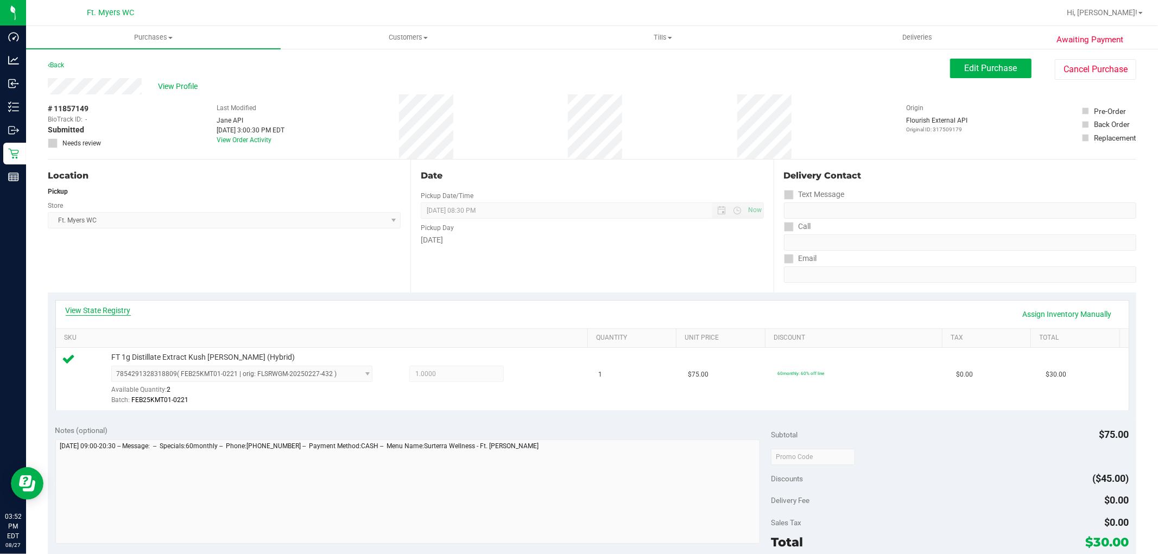
click at [103, 307] on link "View State Registry" at bounding box center [98, 310] width 65 height 11
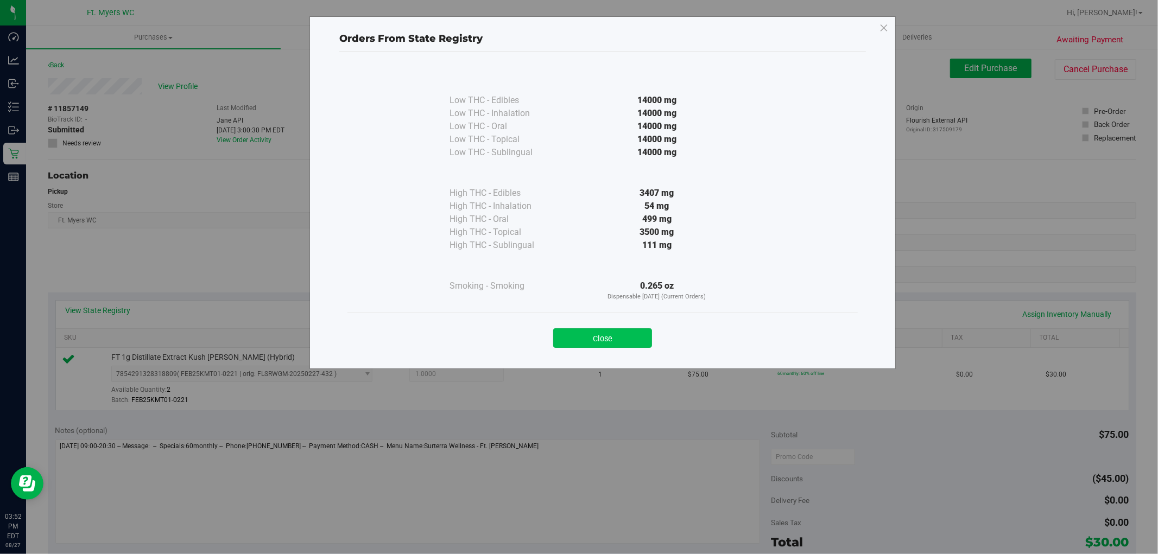
click at [600, 338] on button "Close" at bounding box center [602, 338] width 99 height 20
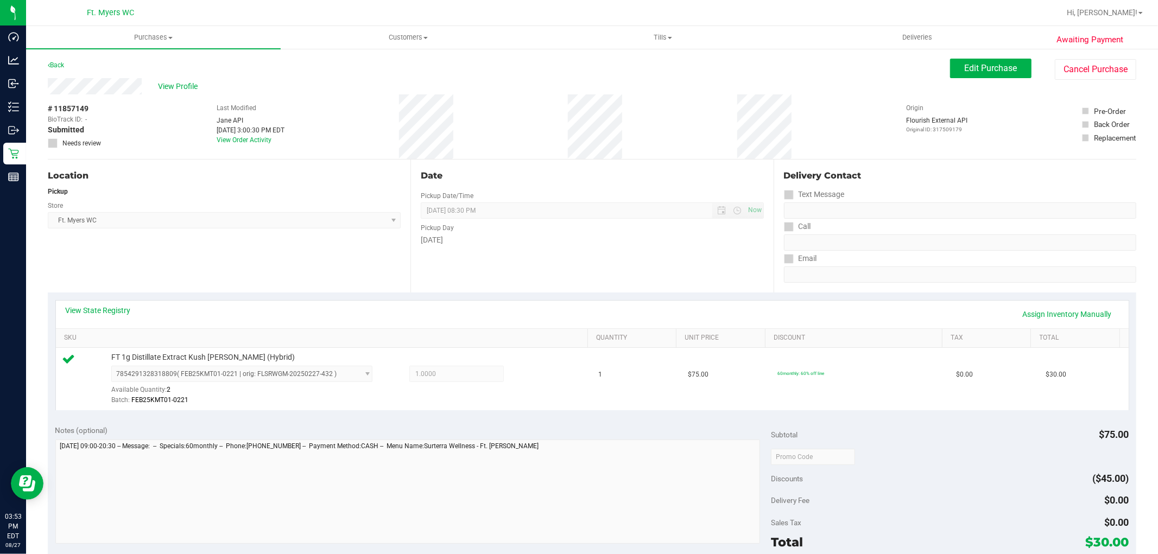
click at [201, 242] on div "Location Pickup Store Ft. [PERSON_NAME] Select Store [PERSON_NAME][GEOGRAPHIC_D…" at bounding box center [229, 226] width 363 height 133
click at [965, 69] on span "Edit Purchase" at bounding box center [991, 68] width 53 height 10
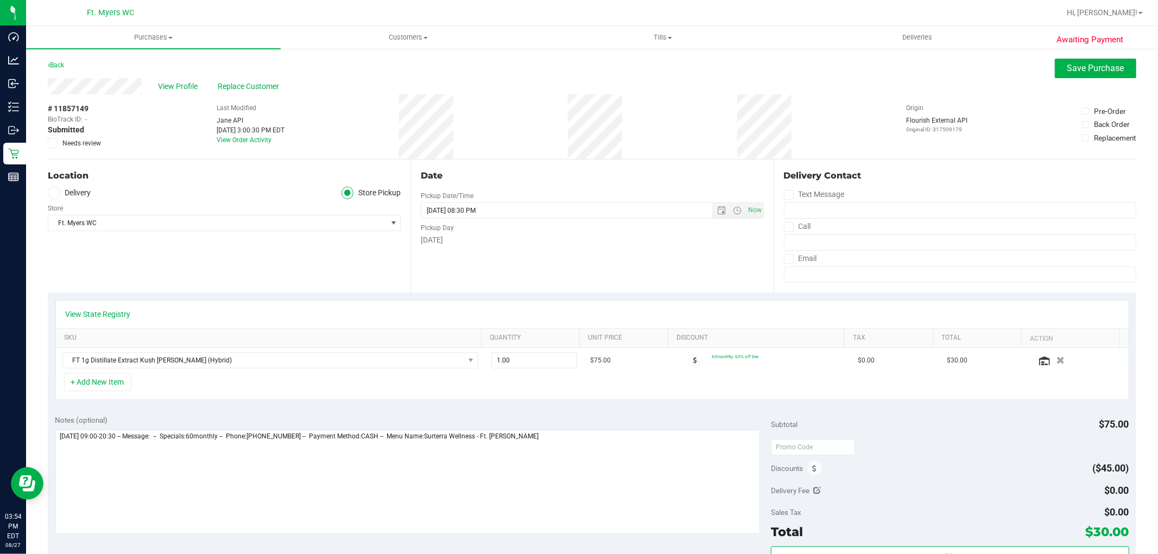
click at [50, 143] on icon at bounding box center [52, 143] width 7 height 0
click at [0, 0] on input "Needs review" at bounding box center [0, 0] width 0 height 0
click at [1103, 64] on span "Save Purchase" at bounding box center [1095, 68] width 57 height 10
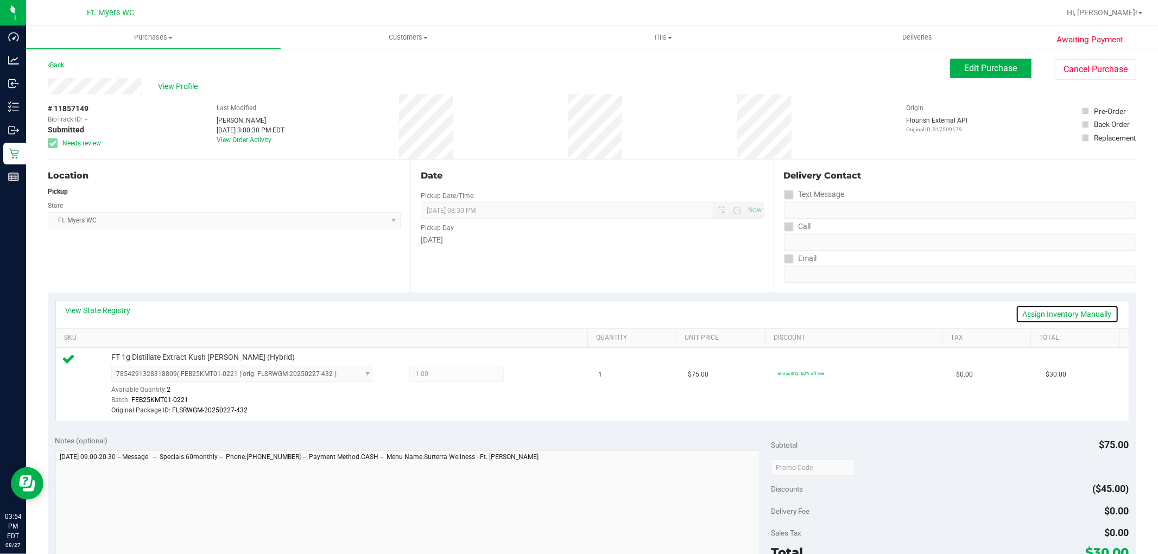
click at [1055, 312] on link "Assign Inventory Manually" at bounding box center [1067, 314] width 103 height 18
click at [525, 376] on icon at bounding box center [530, 375] width 11 height 12
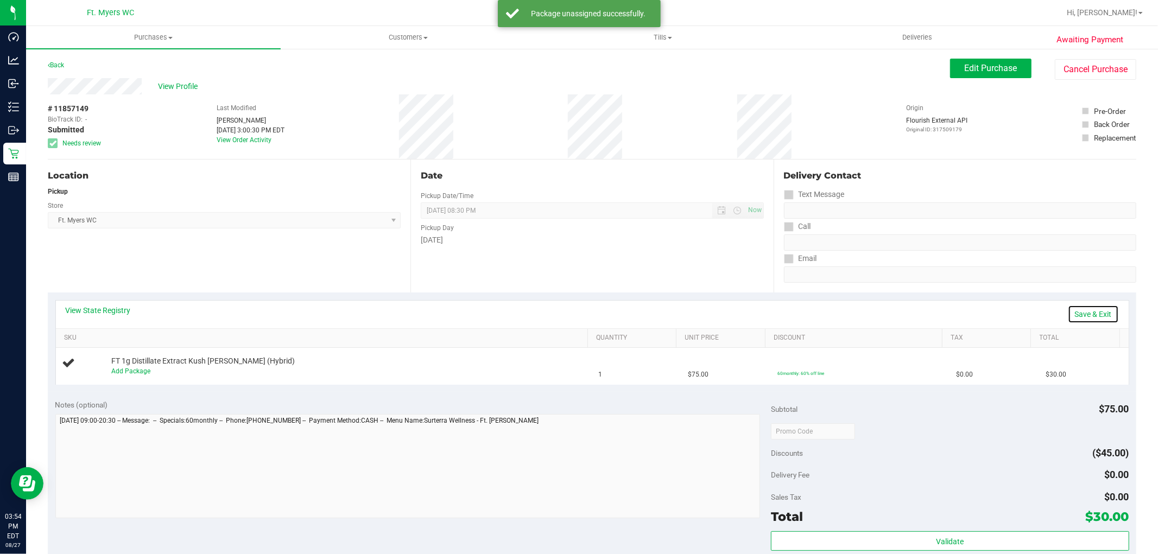
click at [1083, 308] on link "Save & Exit" at bounding box center [1093, 314] width 51 height 18
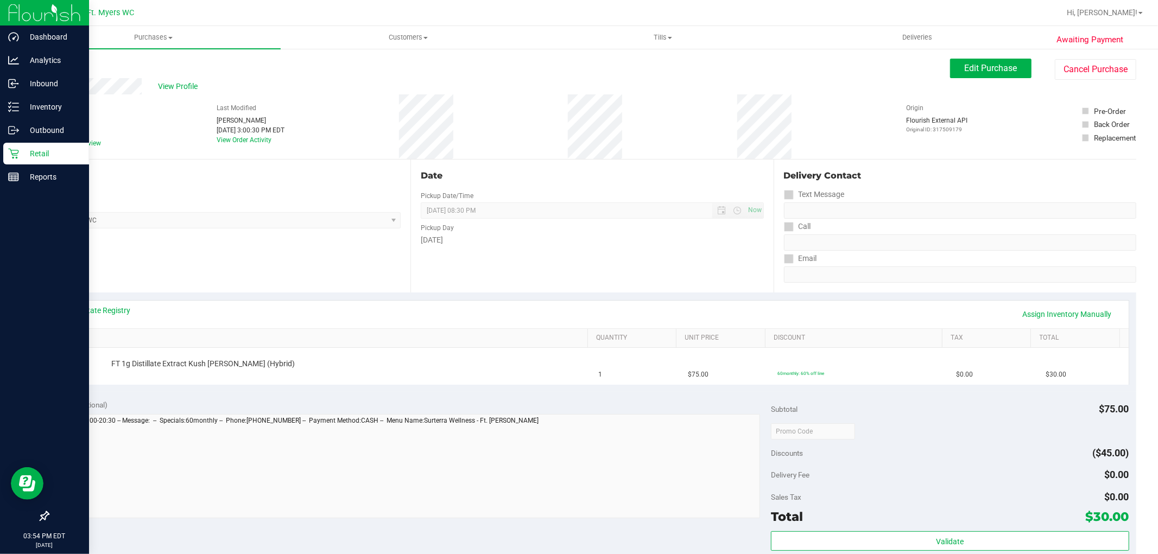
click at [14, 151] on icon at bounding box center [13, 153] width 11 height 11
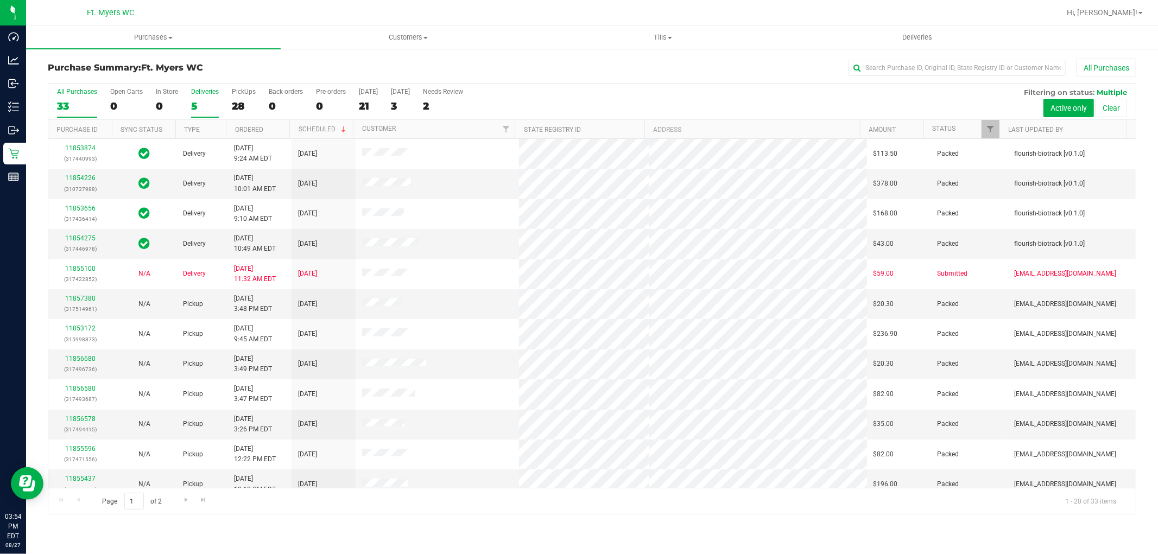
click at [194, 104] on div "5" at bounding box center [205, 106] width 28 height 12
click at [0, 0] on input "Deliveries 5" at bounding box center [0, 0] width 0 height 0
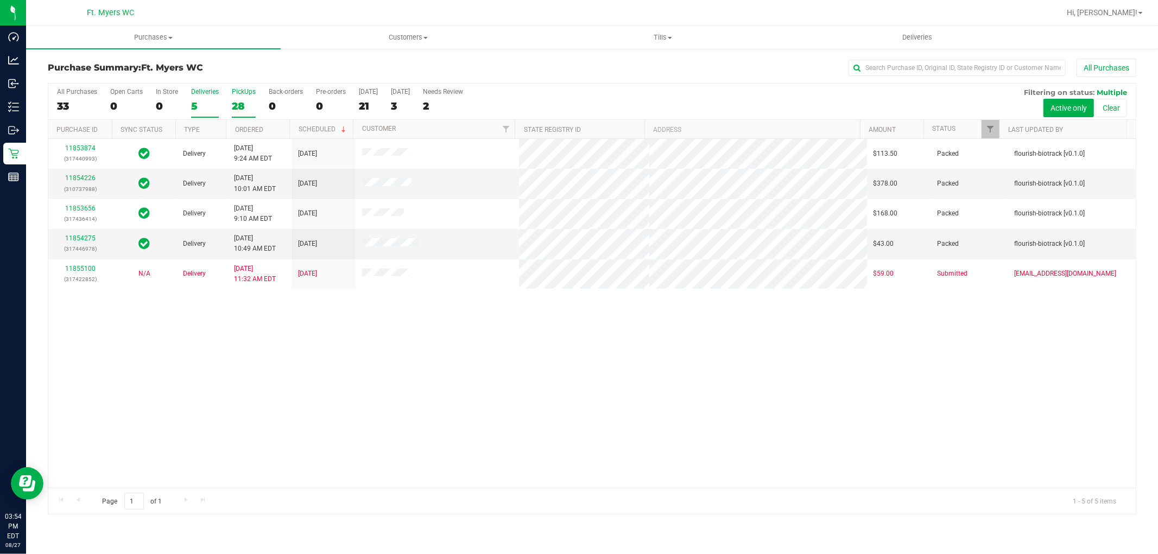
click at [244, 106] on div "28" at bounding box center [244, 106] width 24 height 12
click at [0, 0] on input "PickUps 28" at bounding box center [0, 0] width 0 height 0
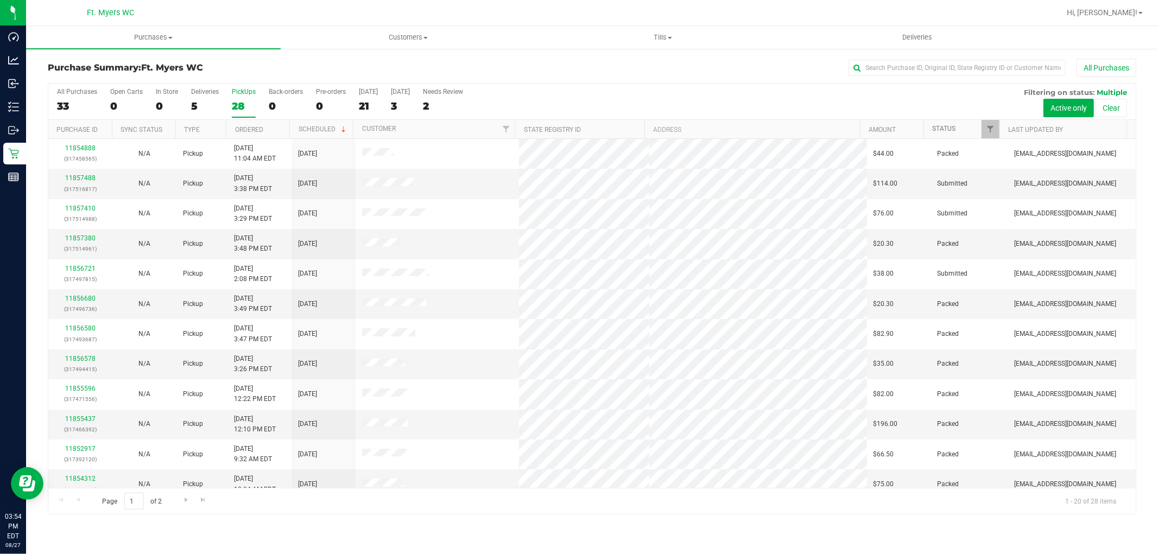
click at [946, 128] on link "Status" at bounding box center [943, 129] width 23 height 8
click at [946, 128] on link "Status" at bounding box center [950, 129] width 36 height 8
click at [75, 238] on link "11856721" at bounding box center [80, 238] width 30 height 8
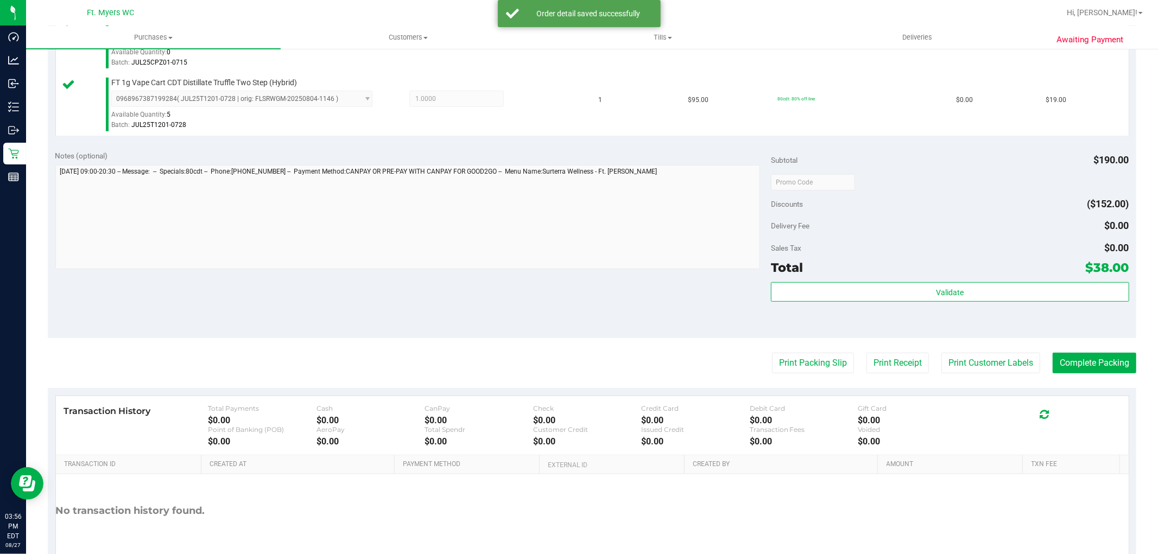
scroll to position [361, 0]
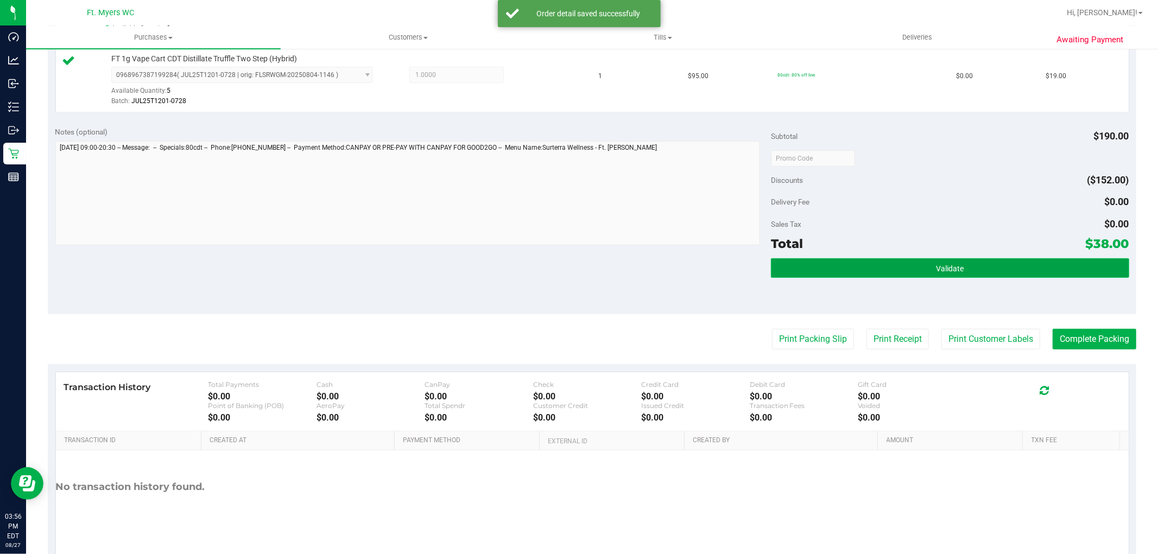
click at [969, 264] on button "Validate" at bounding box center [950, 268] width 358 height 20
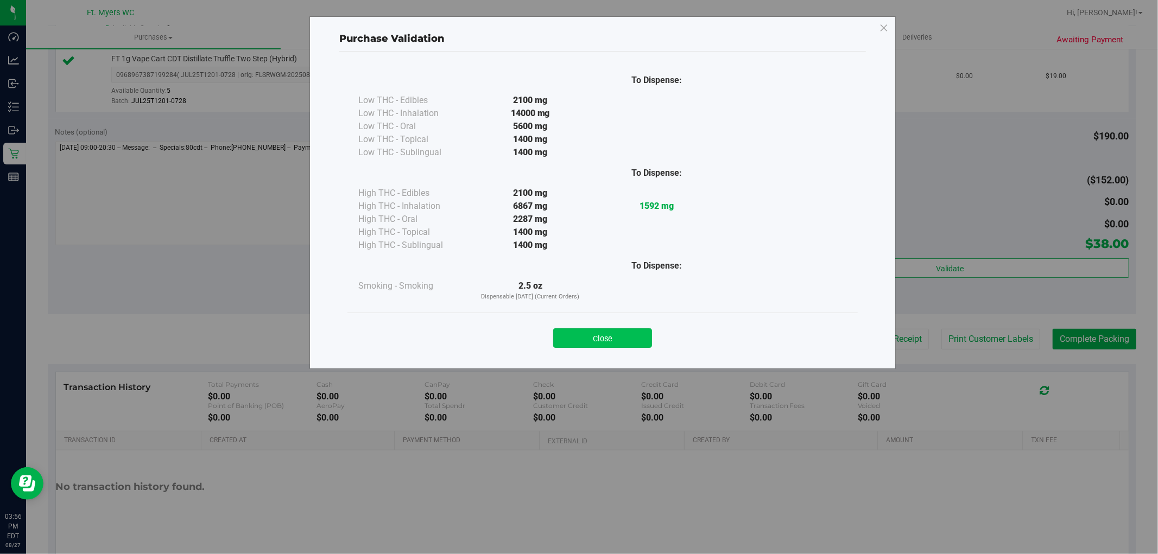
click at [619, 337] on button "Close" at bounding box center [602, 338] width 99 height 20
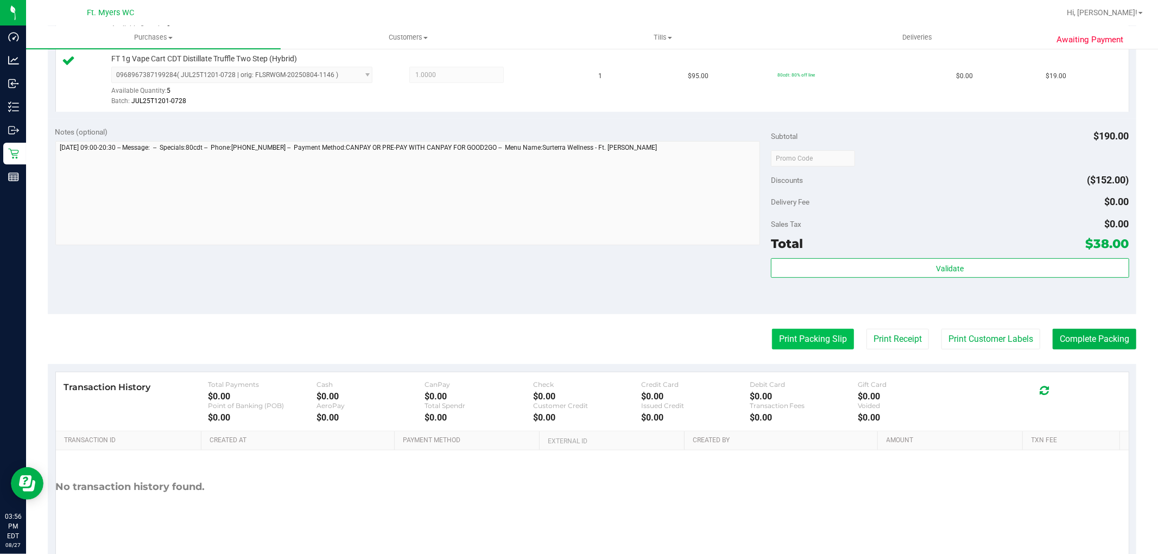
click at [781, 335] on button "Print Packing Slip" at bounding box center [813, 339] width 82 height 21
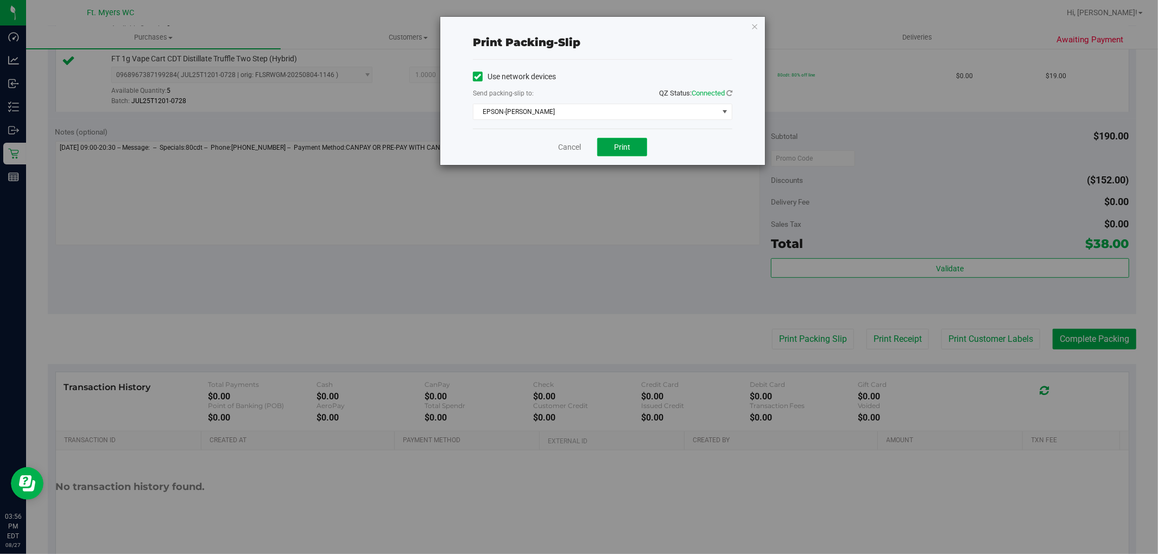
click at [623, 145] on span "Print" at bounding box center [622, 147] width 16 height 9
click at [576, 144] on link "Cancel" at bounding box center [569, 147] width 23 height 11
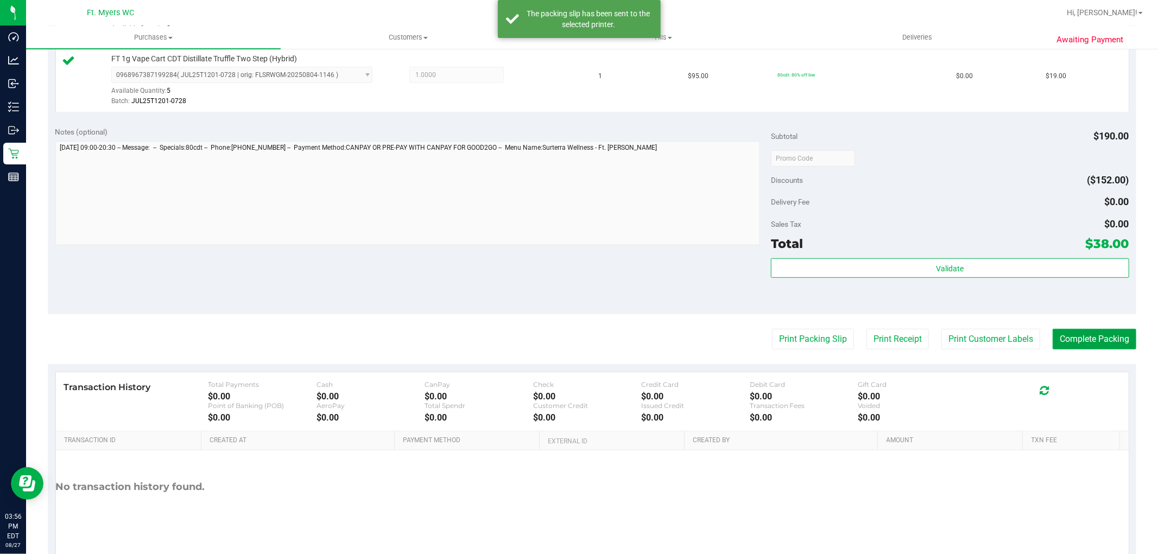
click at [1086, 335] on button "Complete Packing" at bounding box center [1094, 339] width 84 height 21
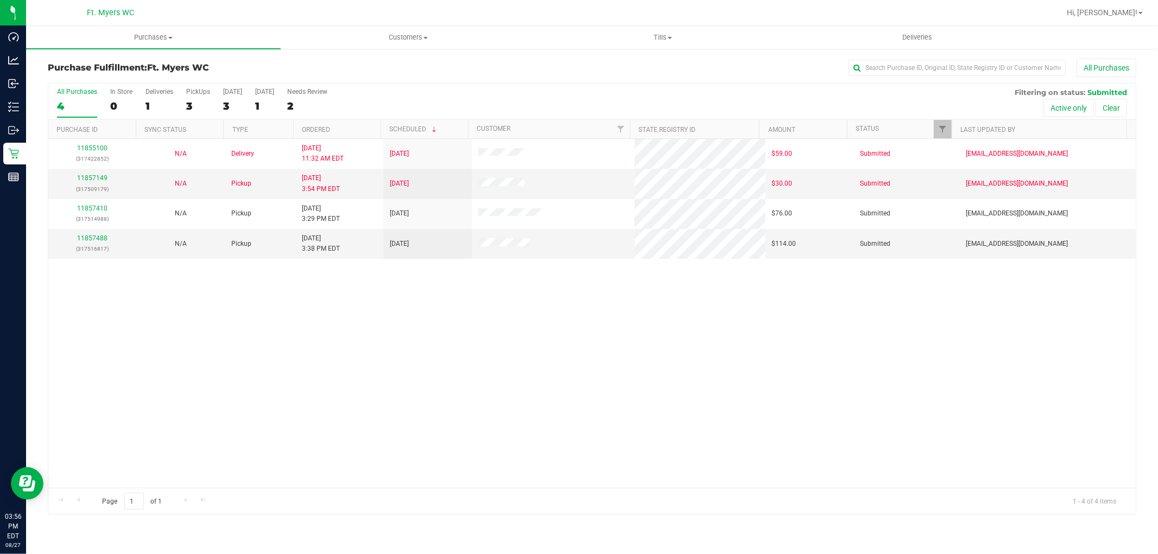
click at [219, 365] on div "11855100 (317422852) N/A Delivery [DATE] 11:32 AM EDT 8/28/2025 $59.00 Submitte…" at bounding box center [591, 313] width 1087 height 349
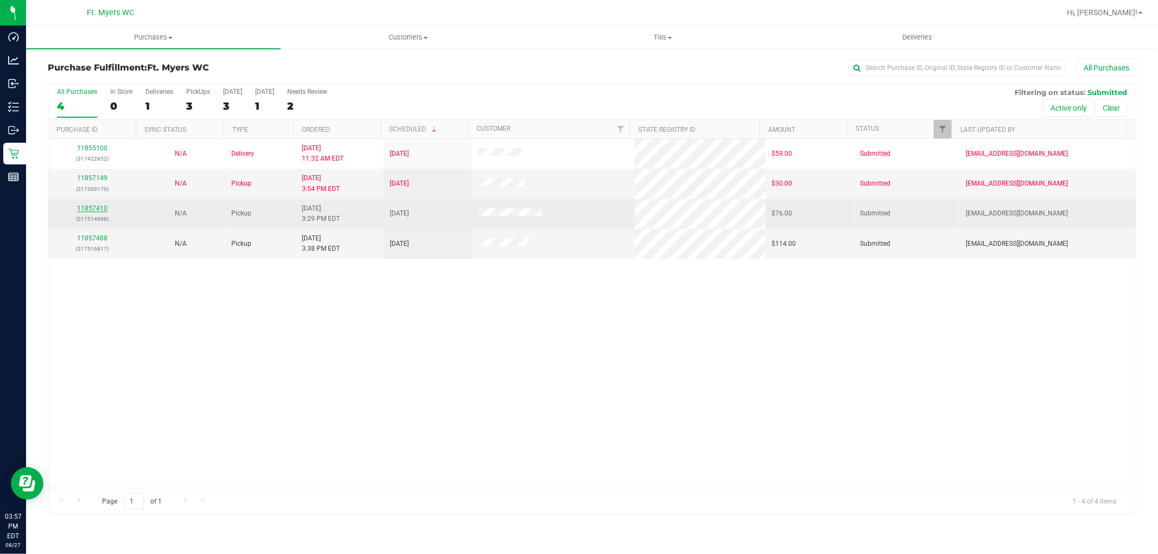
click at [99, 205] on link "11857410" at bounding box center [92, 209] width 30 height 8
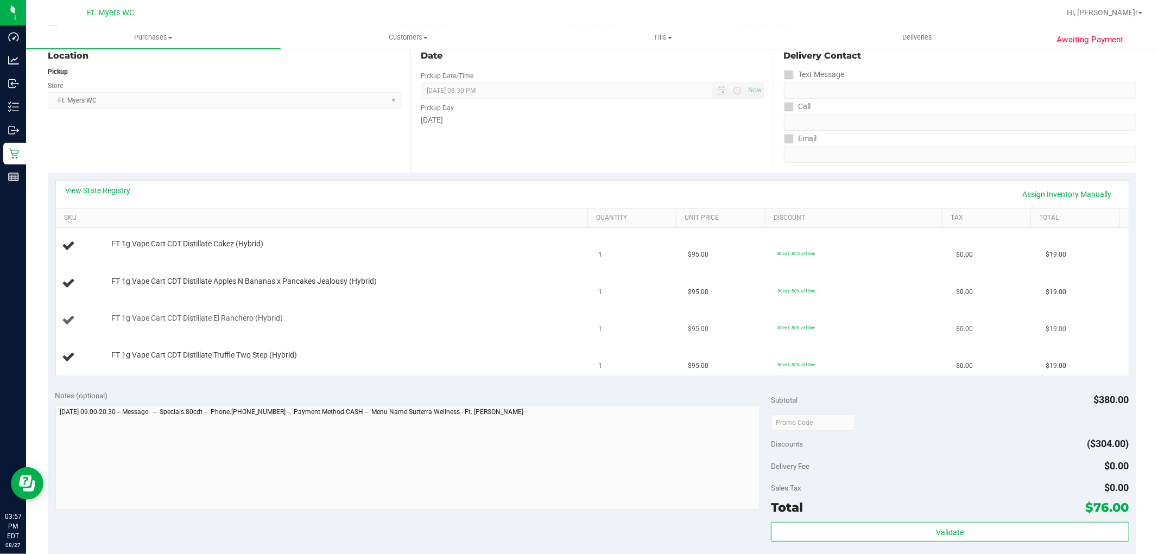
scroll to position [120, 0]
click at [234, 170] on div "Location Pickup Store Ft. [PERSON_NAME] Select Store [PERSON_NAME][GEOGRAPHIC_D…" at bounding box center [229, 105] width 363 height 133
drag, startPoint x: 246, startPoint y: 125, endPoint x: 245, endPoint y: 143, distance: 17.9
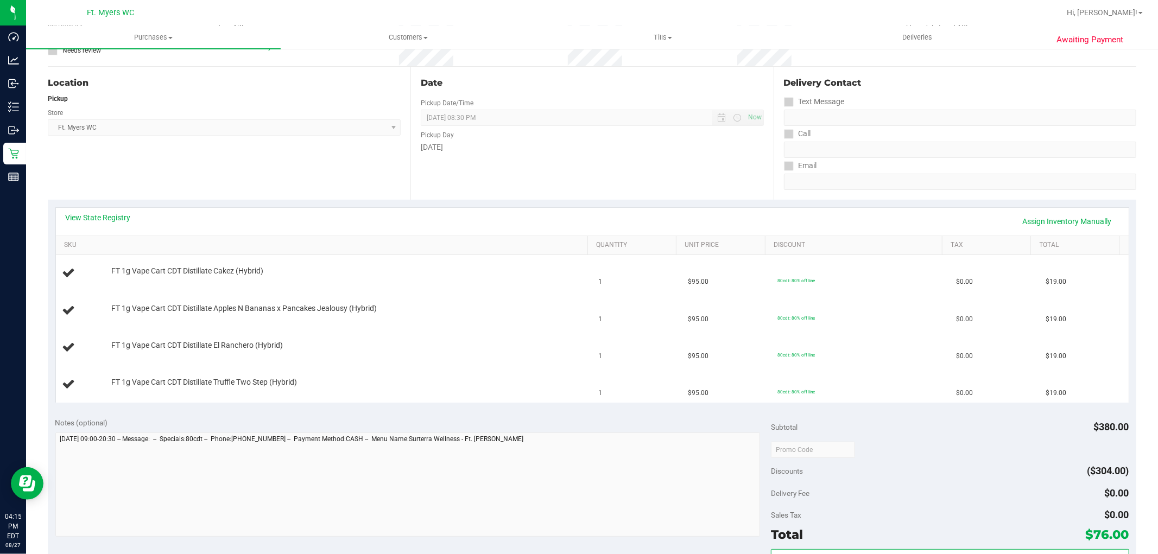
scroll to position [181, 0]
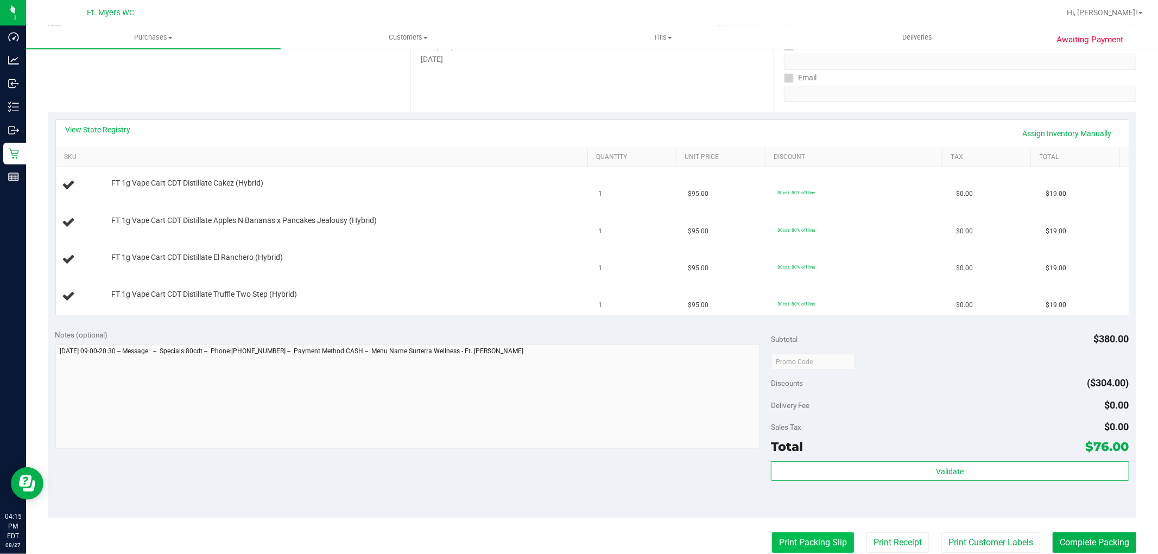
click at [779, 547] on button "Print Packing Slip" at bounding box center [813, 542] width 82 height 21
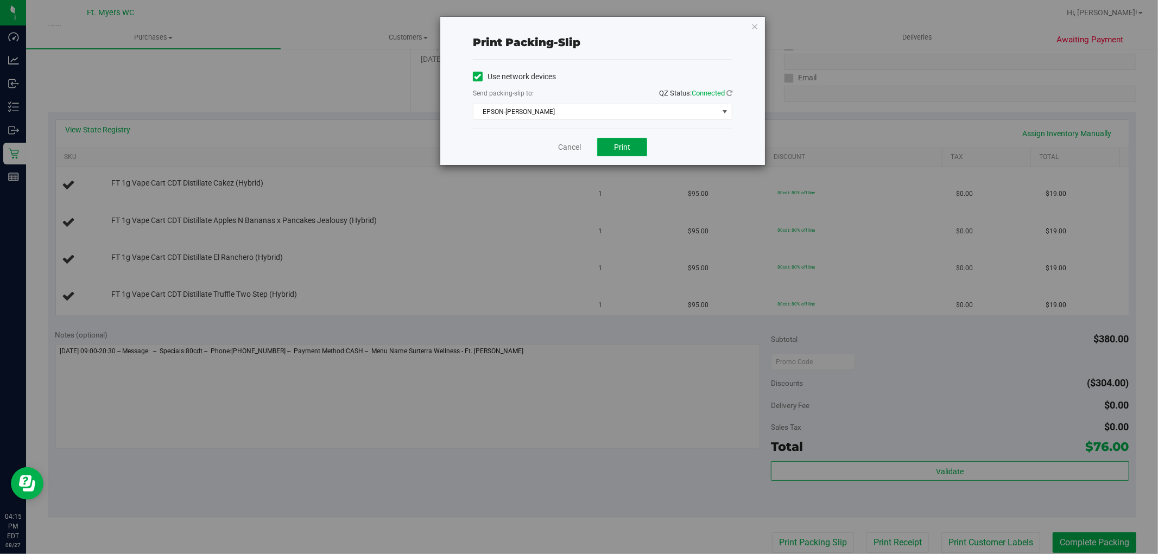
click at [625, 154] on button "Print" at bounding box center [622, 147] width 50 height 18
click at [752, 24] on icon "button" at bounding box center [755, 26] width 8 height 13
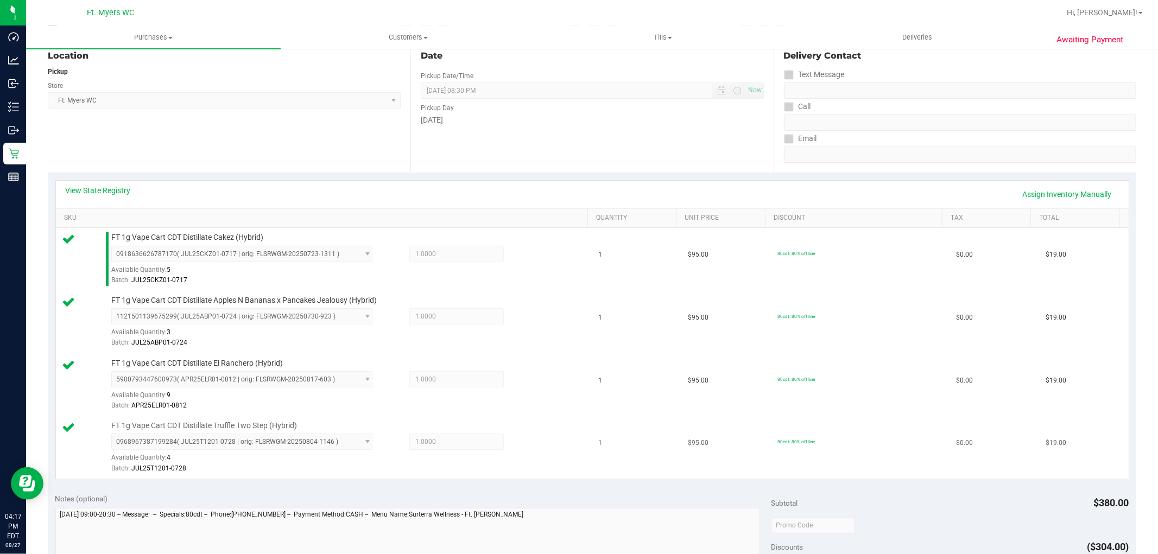
scroll to position [301, 0]
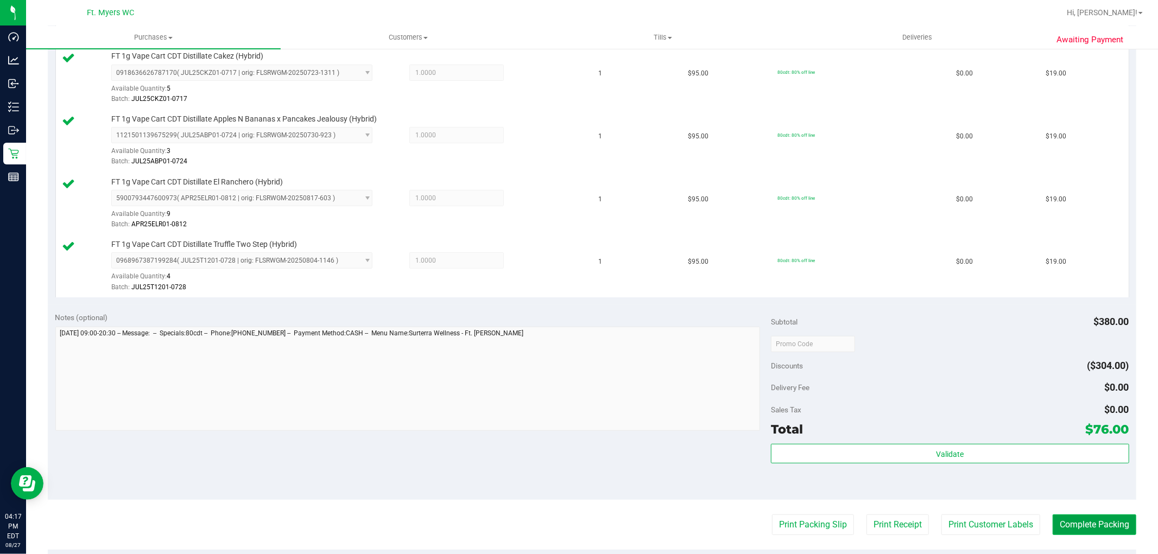
click at [1095, 530] on button "Complete Packing" at bounding box center [1094, 525] width 84 height 21
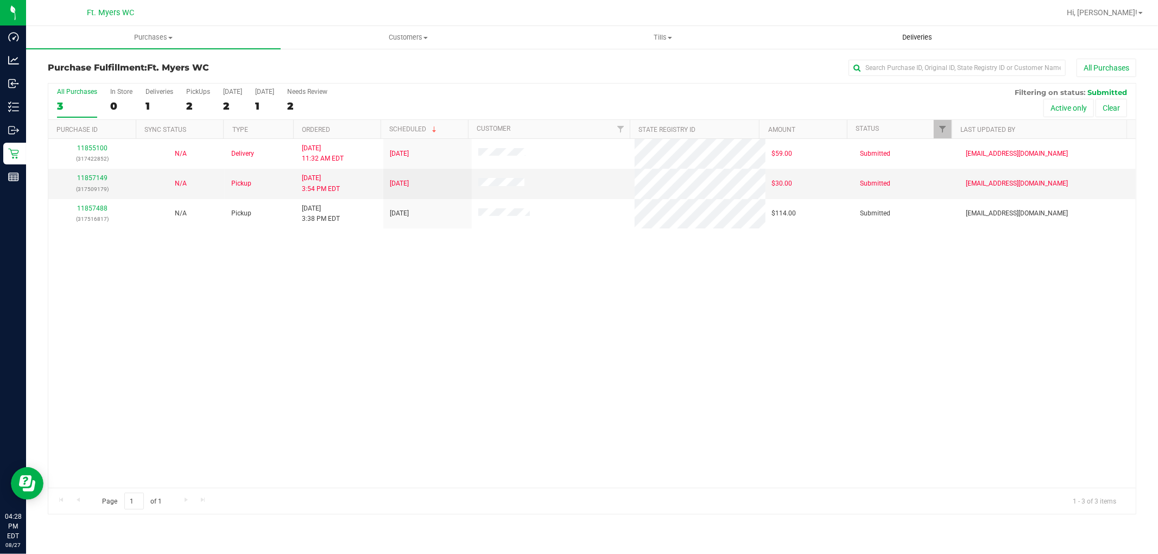
click at [913, 33] on span "Deliveries" at bounding box center [916, 38] width 59 height 10
